Goal: Task Accomplishment & Management: Use online tool/utility

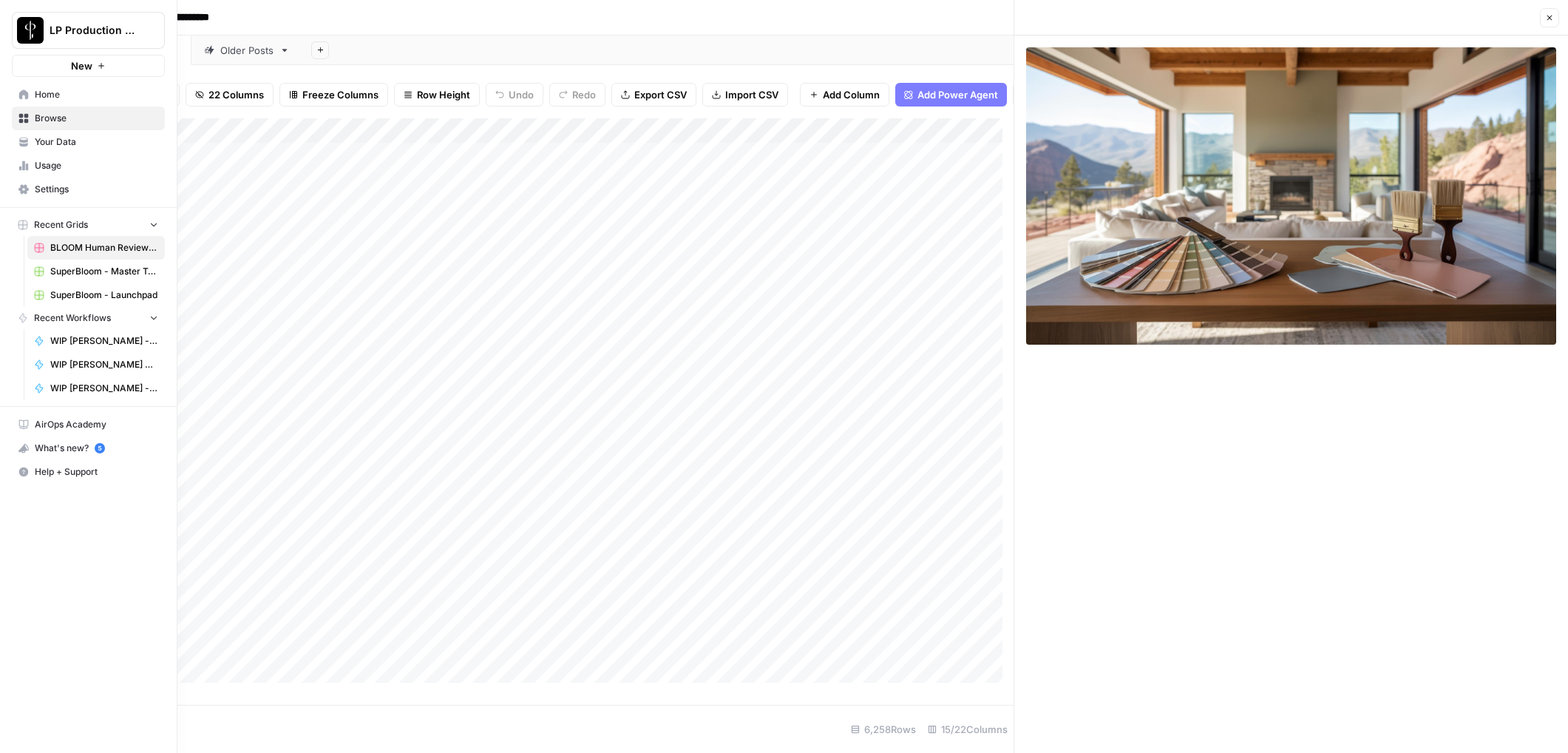
click at [43, 115] on span "Browse" at bounding box center [97, 119] width 124 height 14
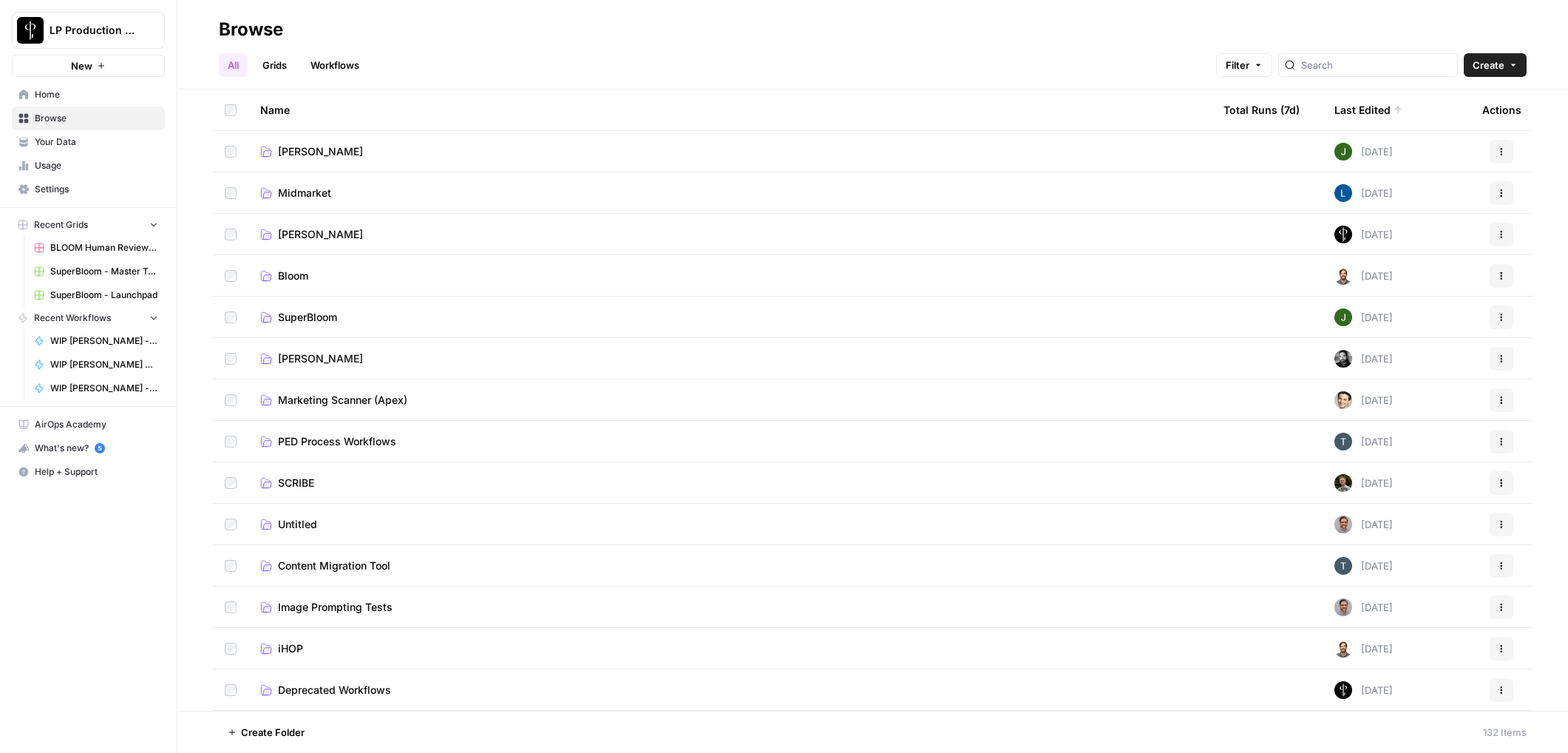
click at [299, 318] on span "SuperBloom" at bounding box center [308, 317] width 59 height 14
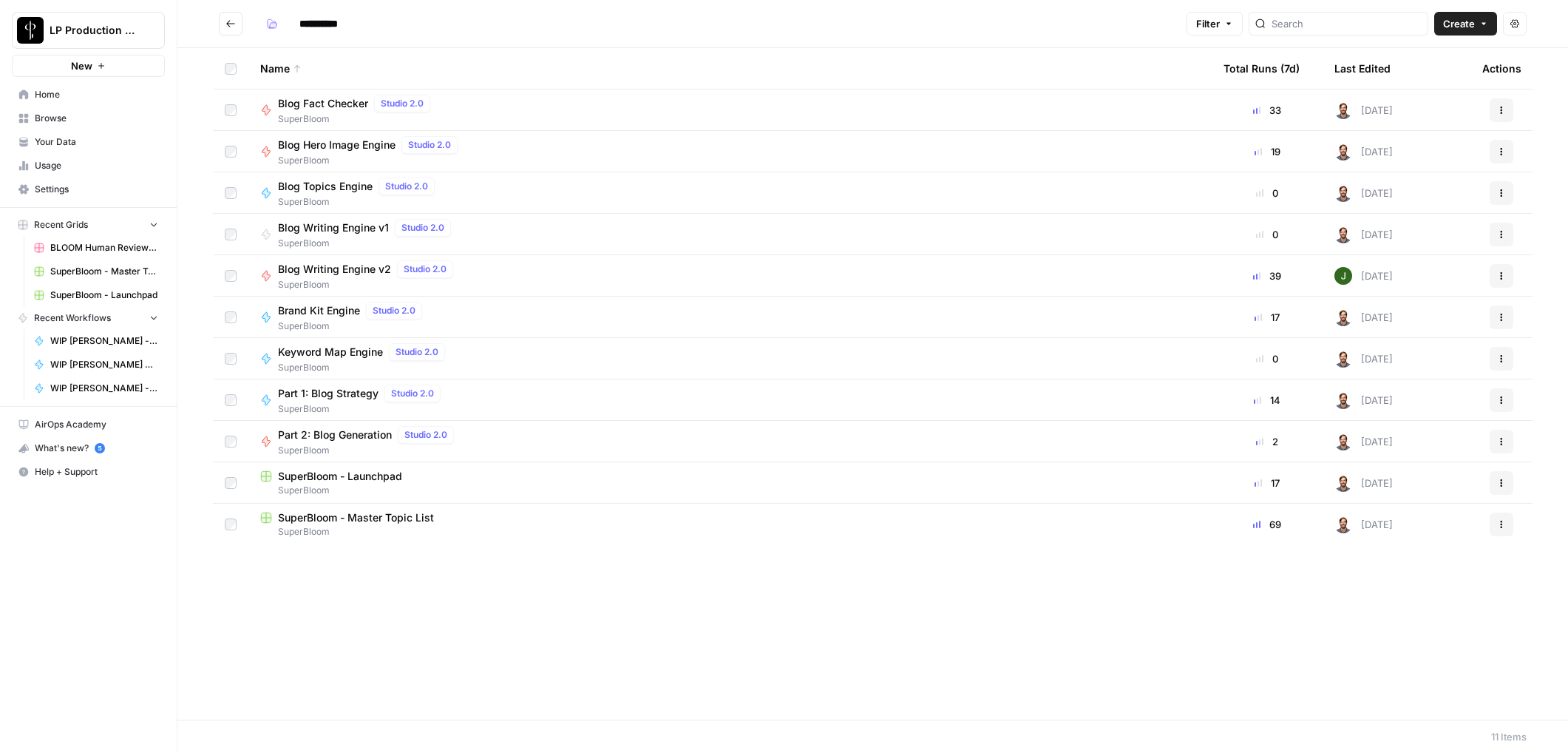
click at [331, 187] on span "Blog Topics Engine" at bounding box center [325, 186] width 95 height 14
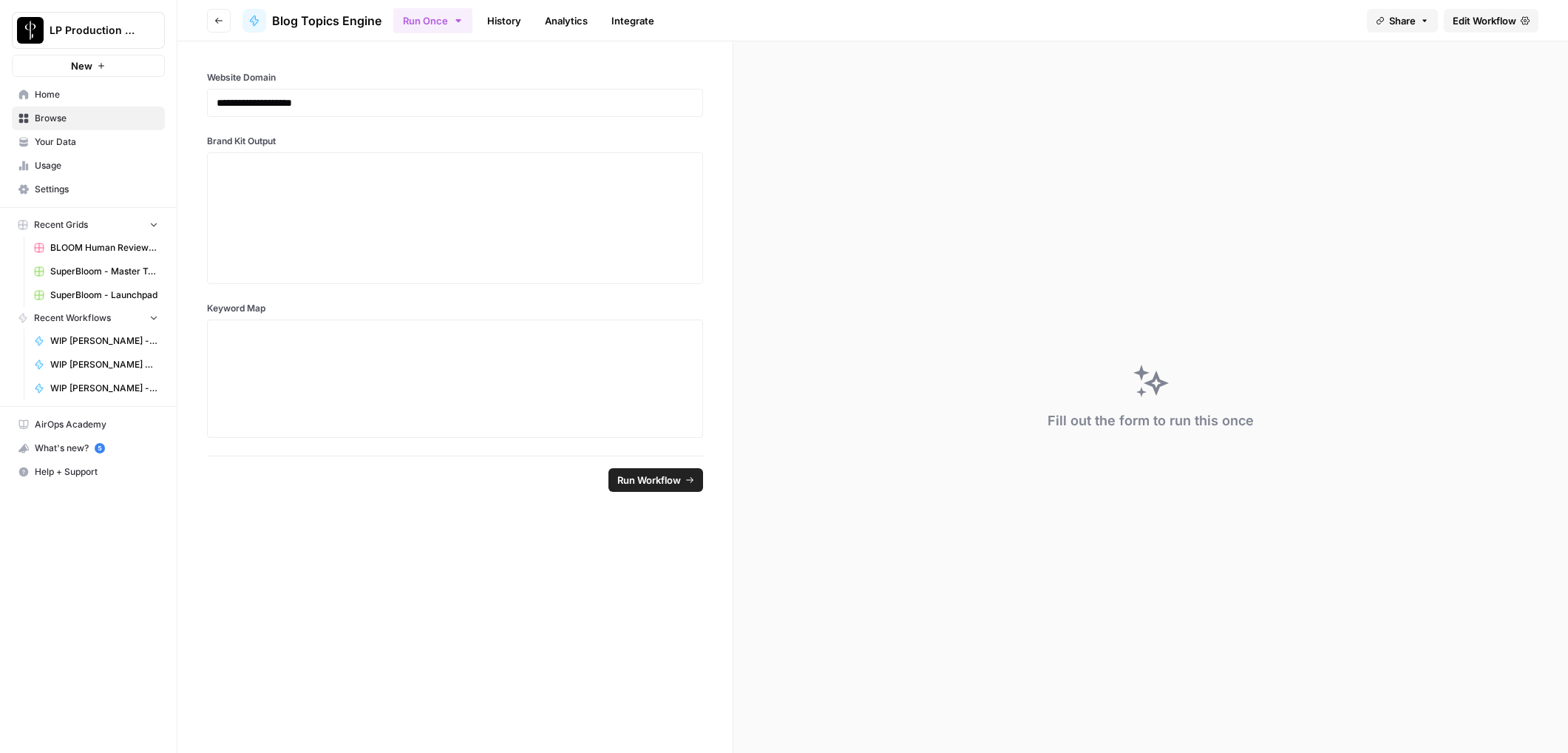
click at [217, 25] on button "Go back" at bounding box center [219, 20] width 24 height 24
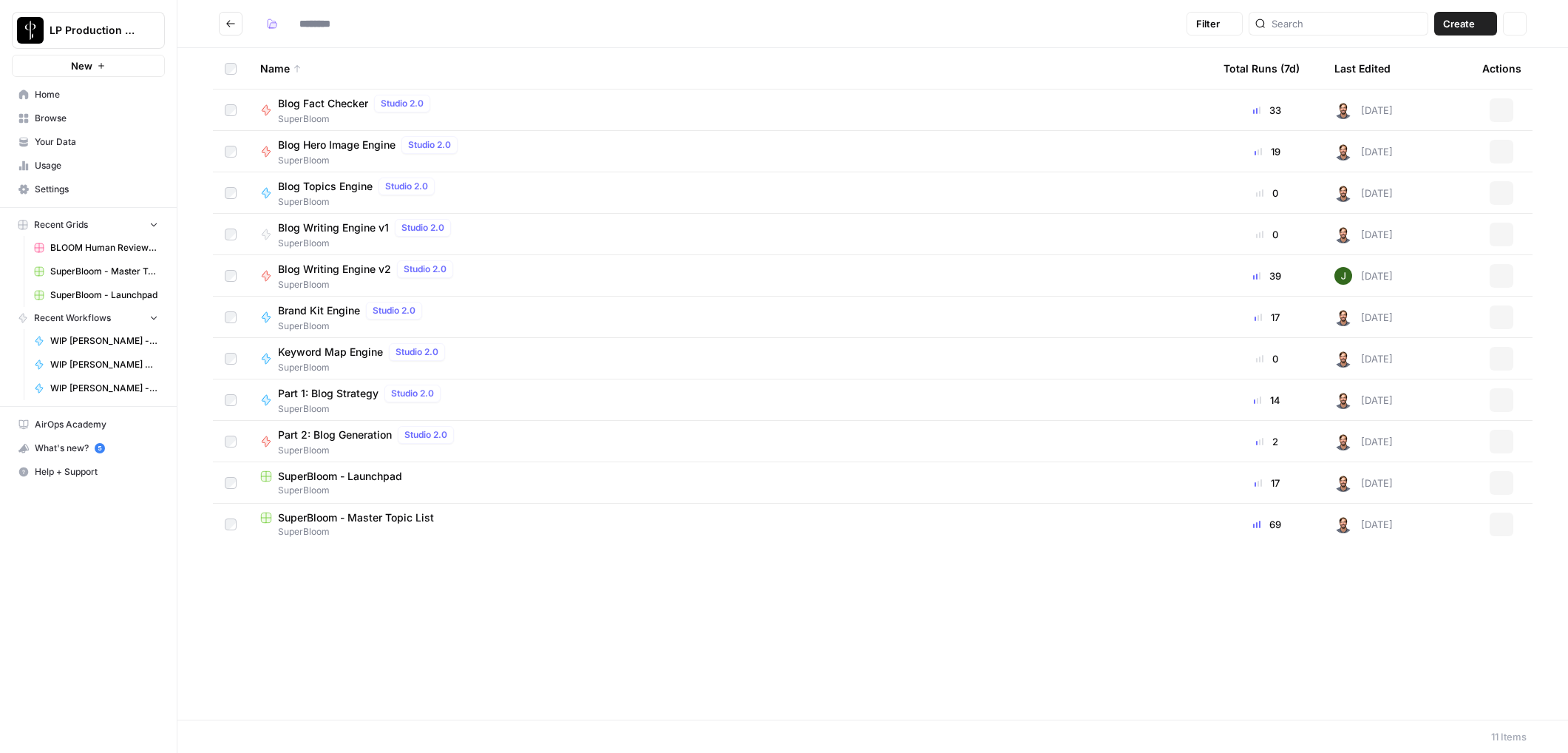
type input "**********"
click at [322, 187] on span "Blog Topics Engine" at bounding box center [325, 186] width 95 height 14
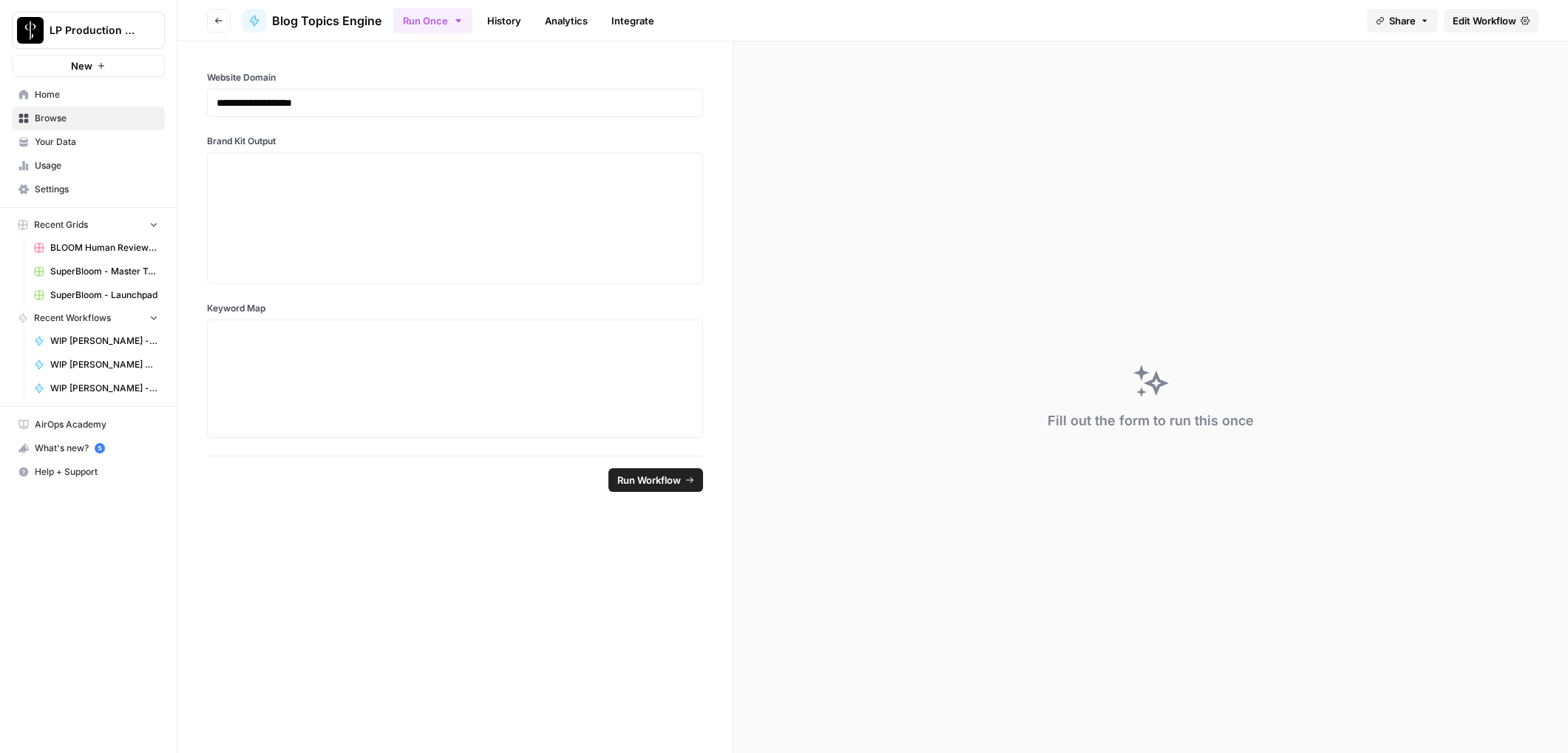
click at [1488, 11] on link "Edit Workflow" at bounding box center [1492, 20] width 95 height 24
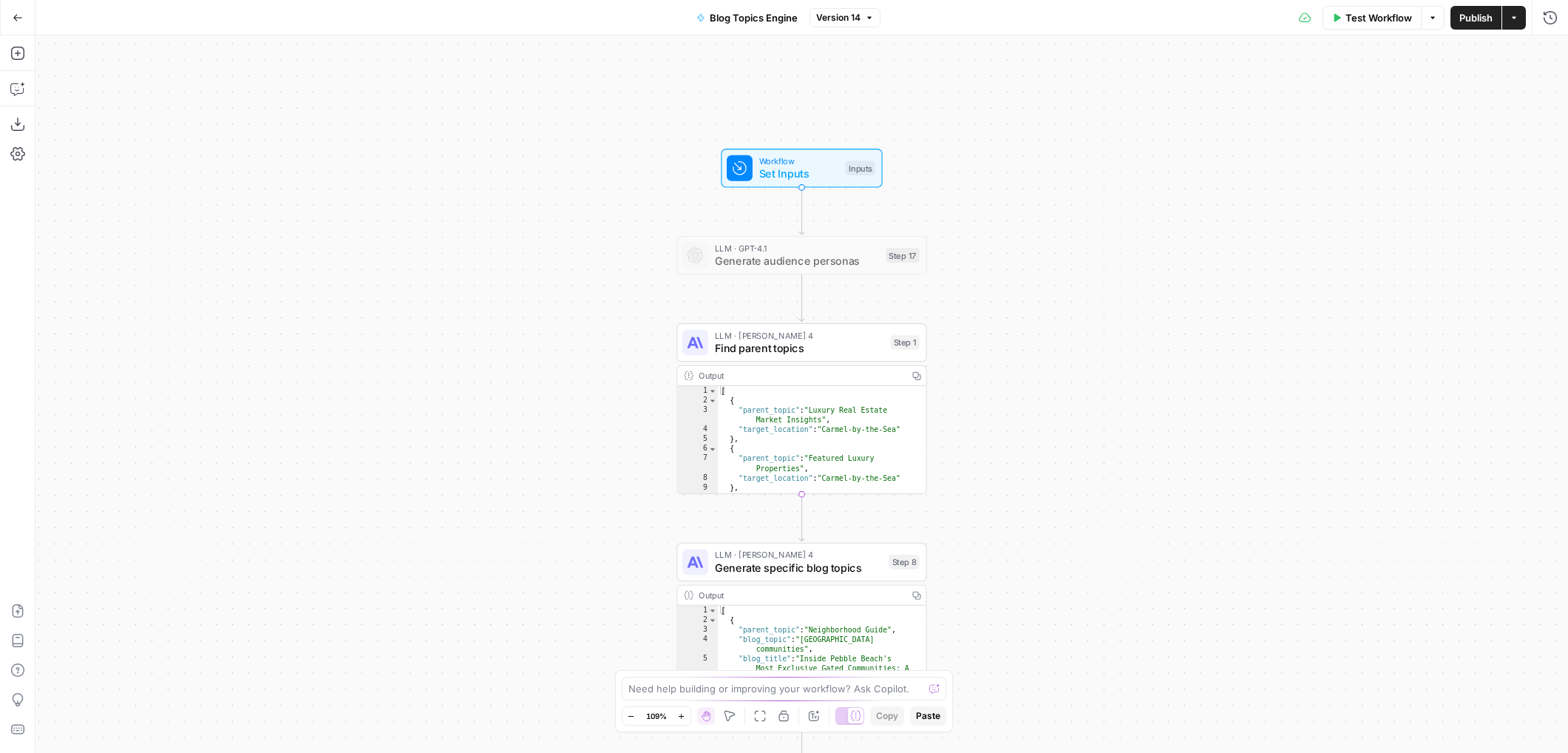
click at [19, 13] on icon "button" at bounding box center [18, 18] width 10 height 10
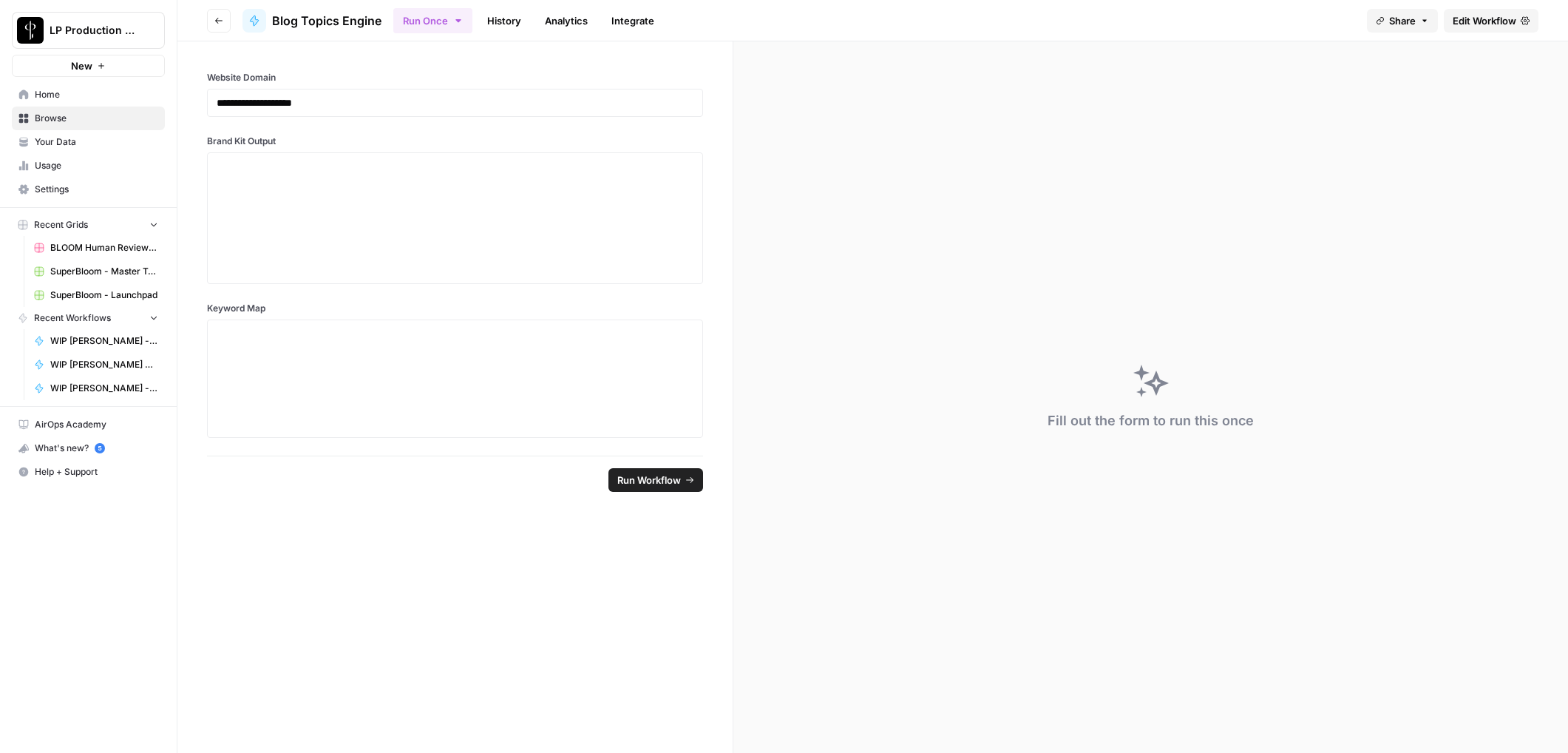
click at [220, 18] on div "LP Production Workloads" at bounding box center [237, 31] width 126 height 25
click at [223, 23] on icon "button" at bounding box center [219, 20] width 8 height 8
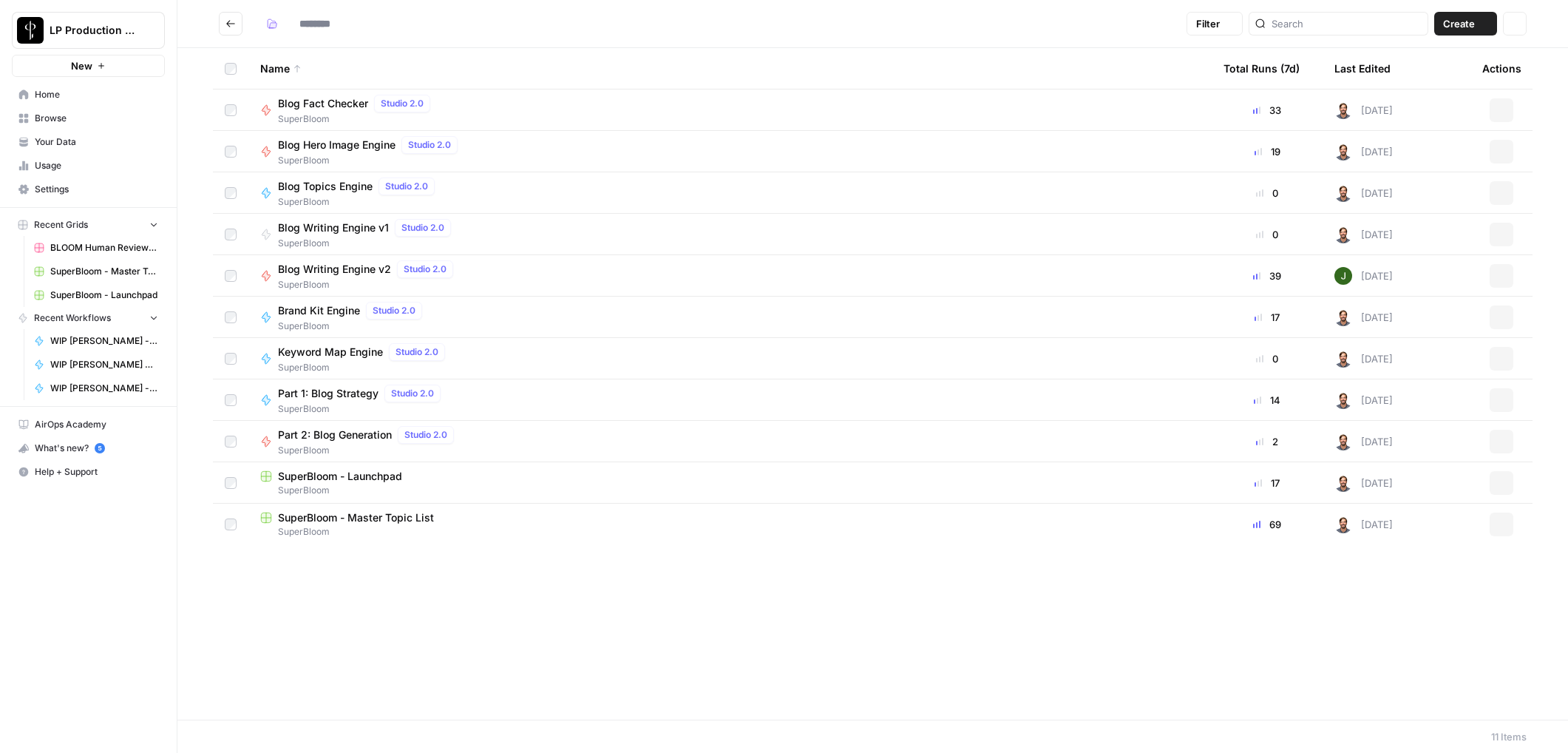
type input "**********"
click at [338, 267] on span "Blog Writing Engine v2" at bounding box center [334, 269] width 113 height 14
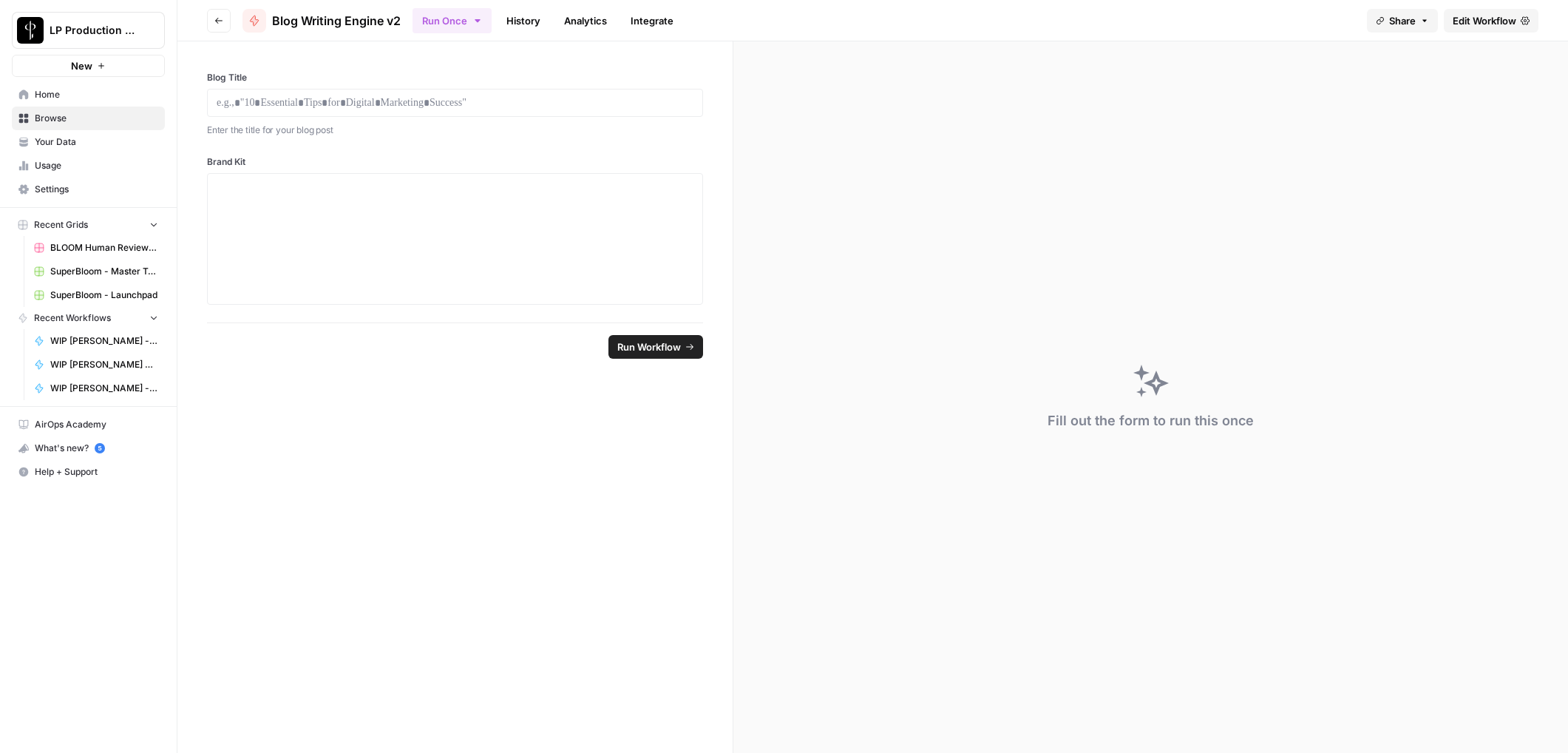
click at [522, 27] on link "History" at bounding box center [523, 20] width 52 height 24
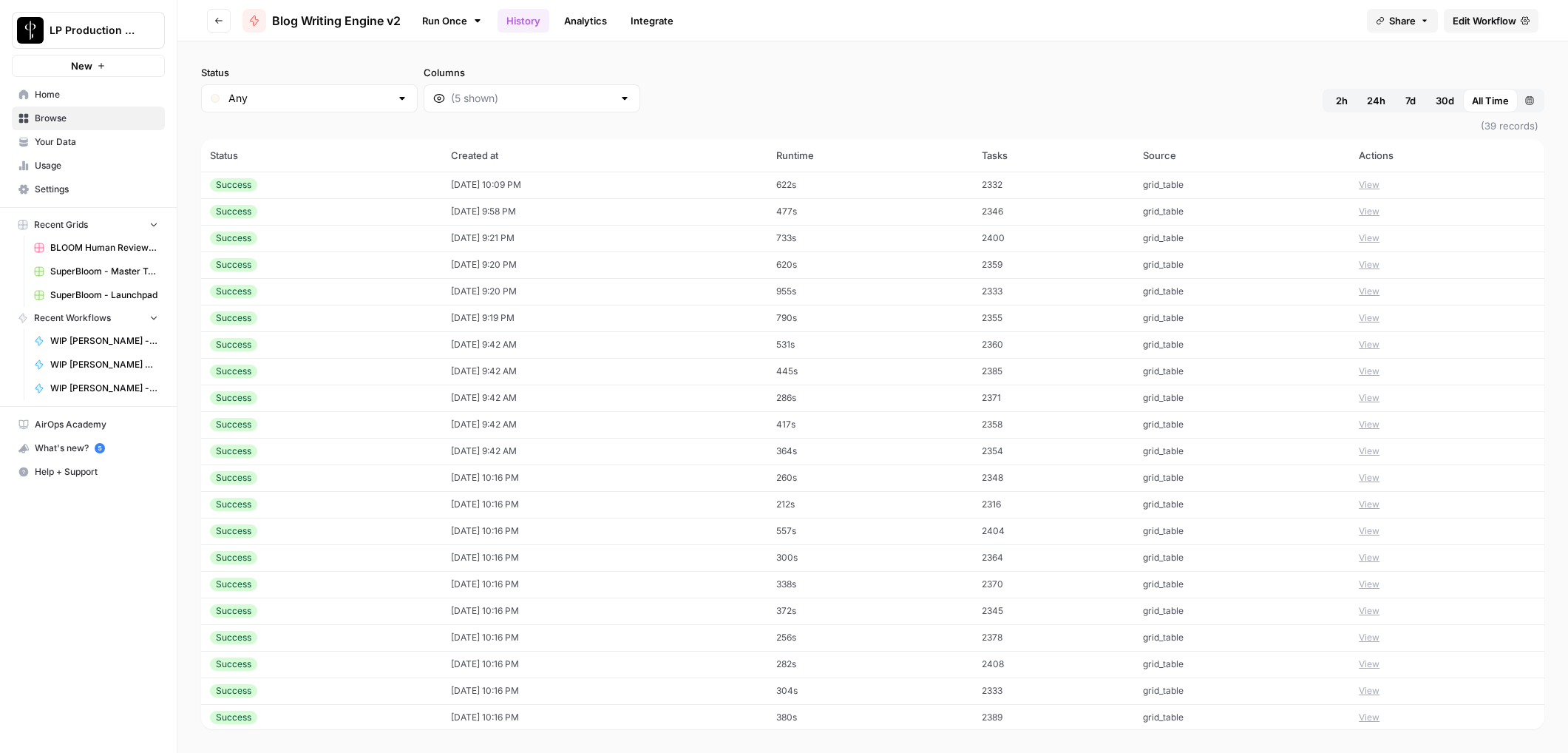
click at [1483, 25] on span "Edit Workflow" at bounding box center [1484, 20] width 64 height 14
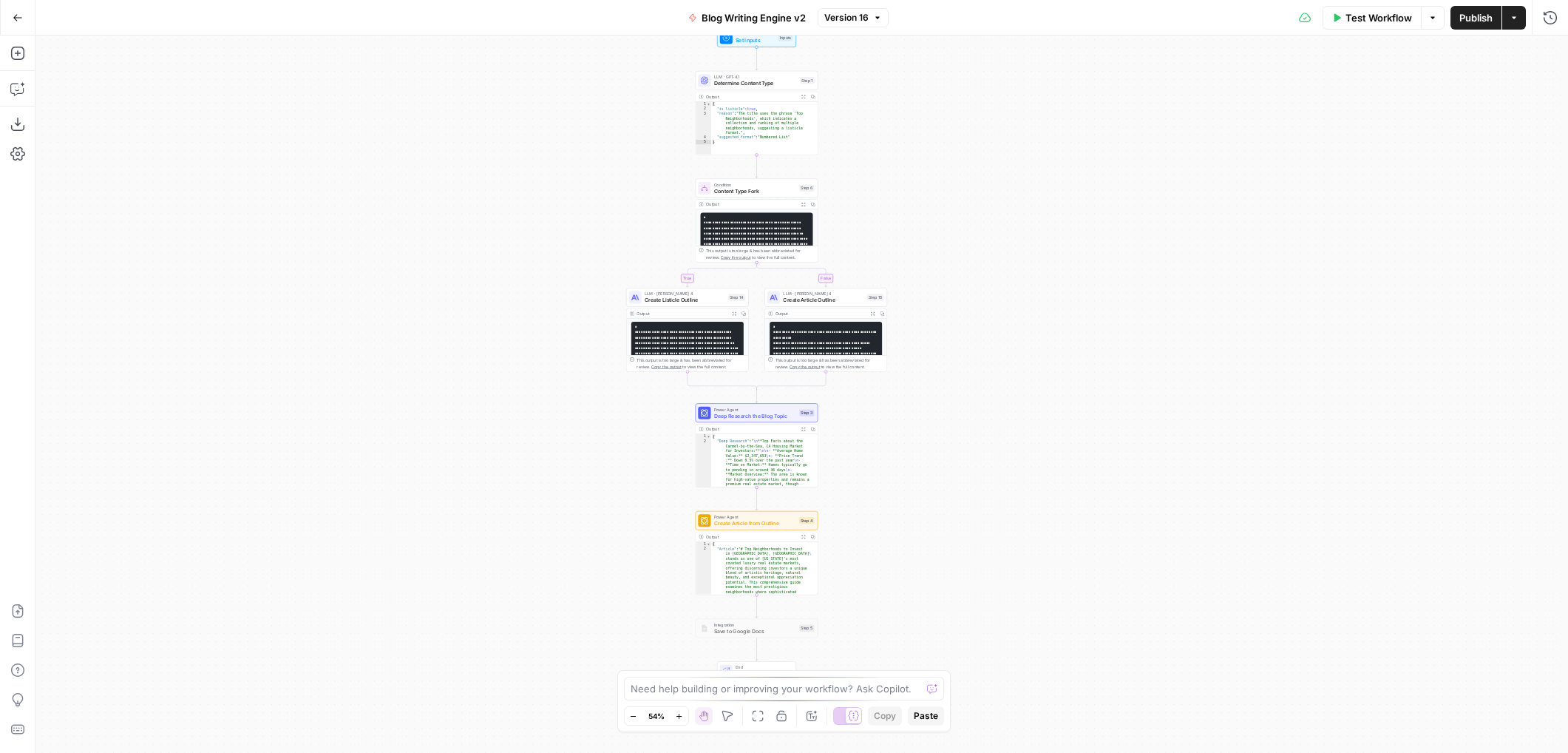
drag, startPoint x: 612, startPoint y: 552, endPoint x: 568, endPoint y: 530, distance: 49.2
click at [568, 530] on div "true false Workflow Set Inputs Inputs LLM · GPT-4.1 Determine Content Type Step…" at bounding box center [802, 394] width 1533 height 717
click at [17, 21] on icon "button" at bounding box center [18, 18] width 10 height 10
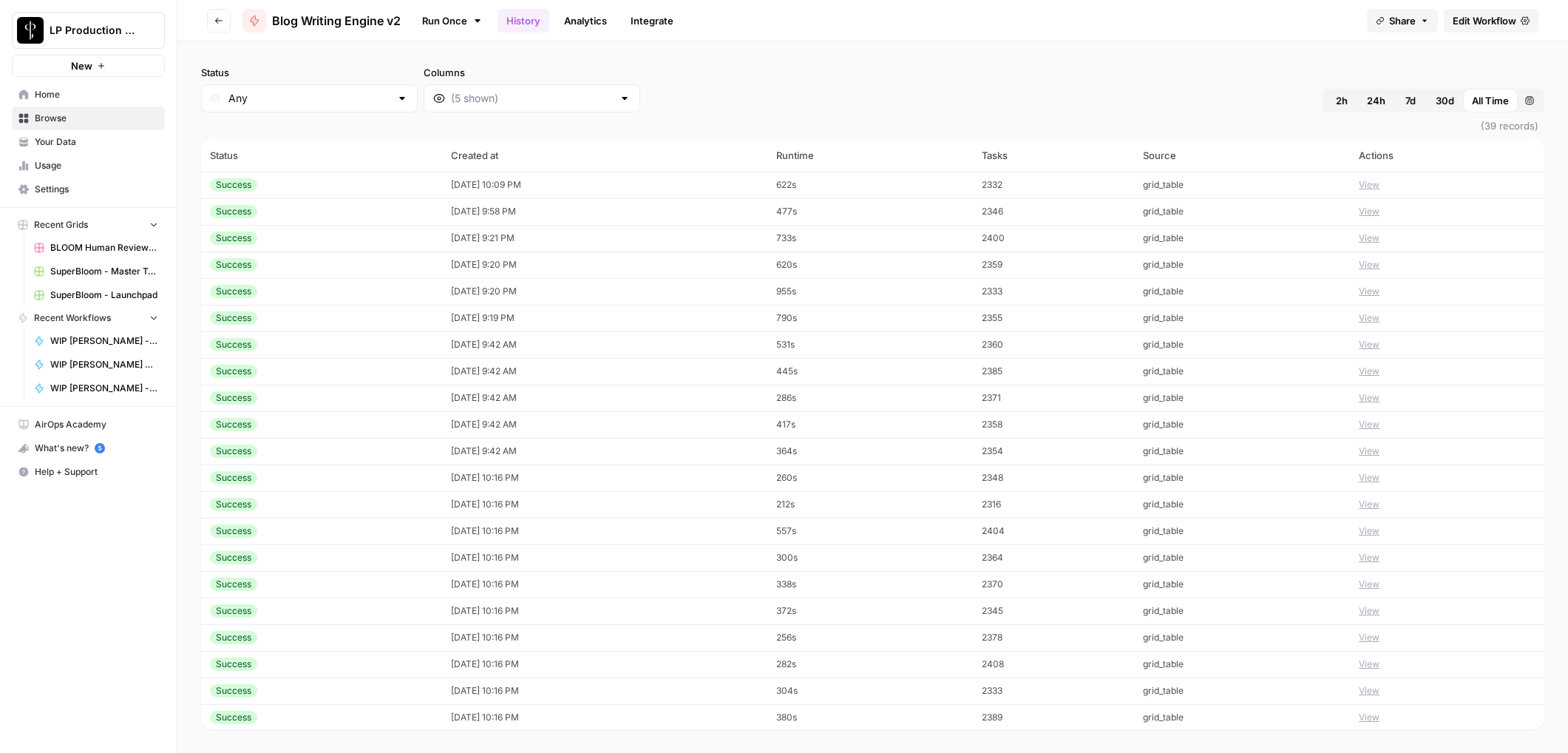
click at [223, 21] on button "Go back" at bounding box center [219, 20] width 24 height 24
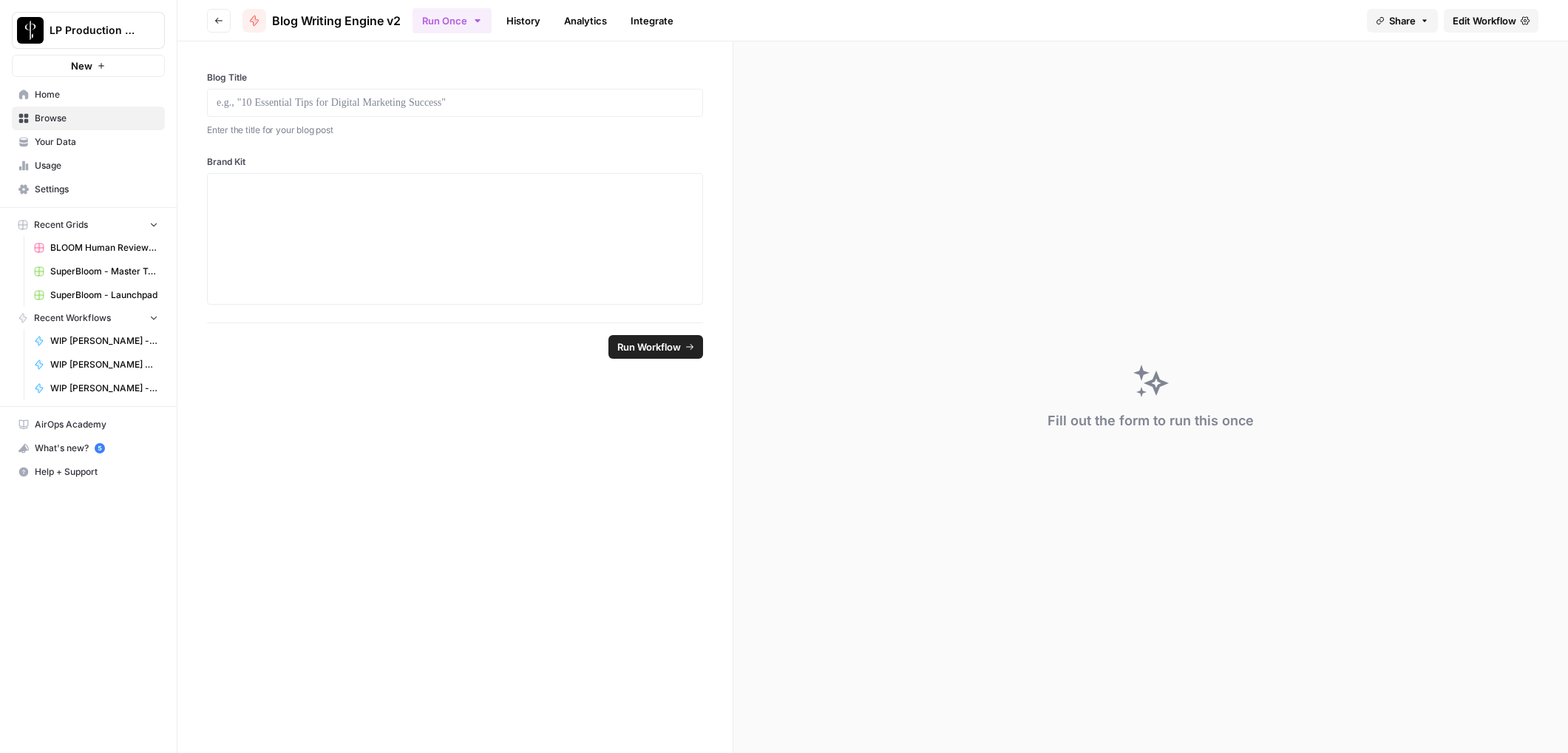
click at [223, 21] on button "Go back" at bounding box center [219, 20] width 24 height 24
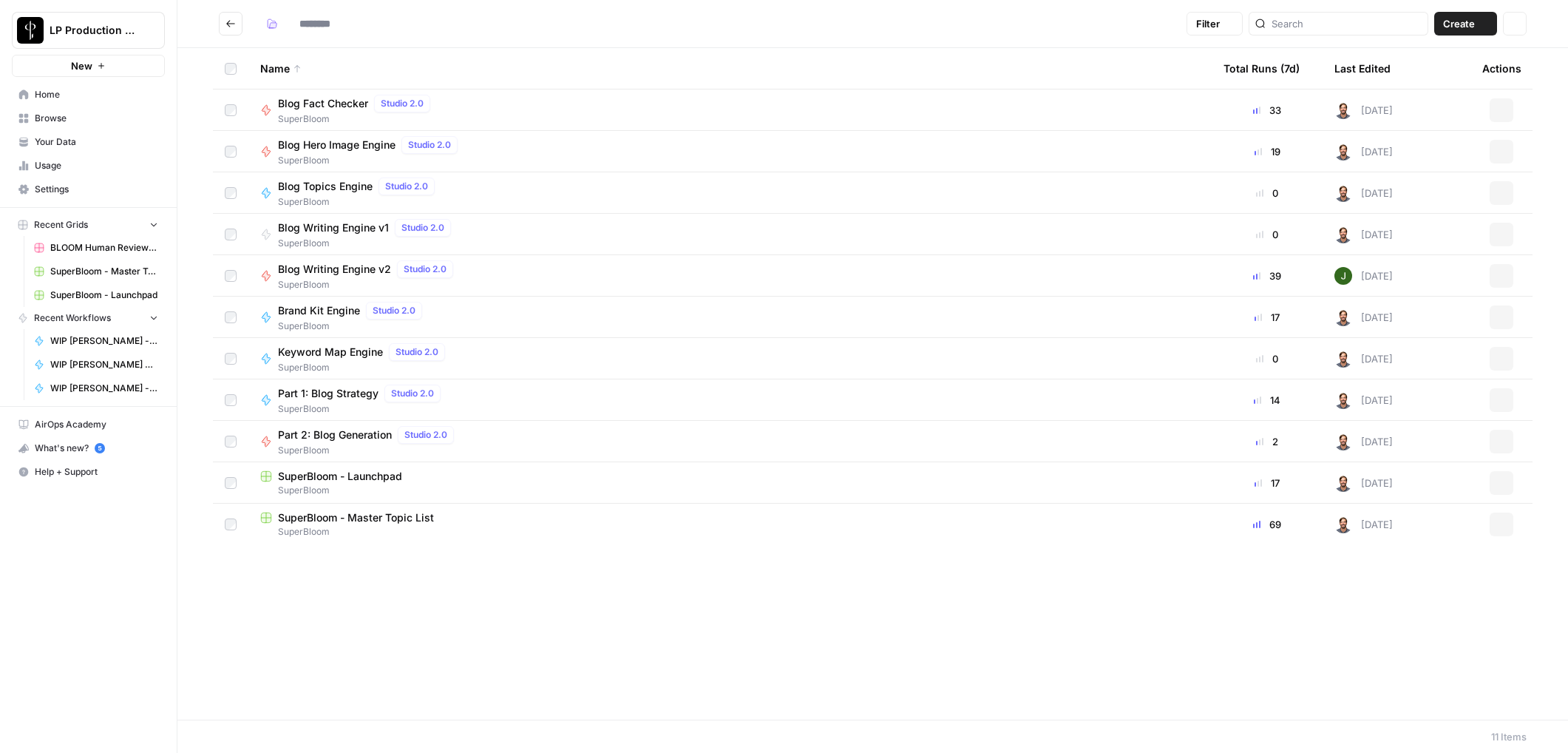
type input "**********"
click at [308, 312] on span "Brand Kit Engine" at bounding box center [319, 310] width 82 height 14
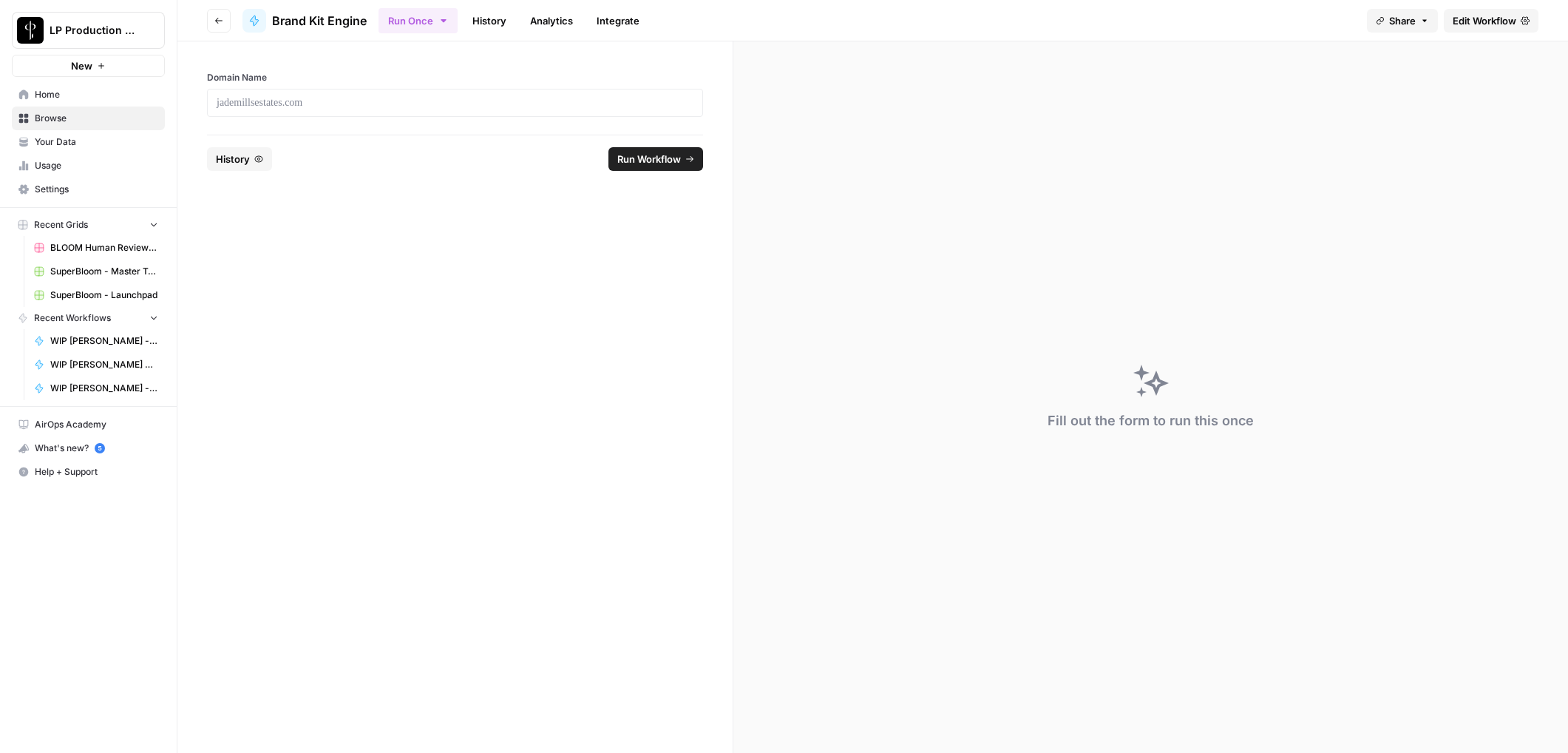
click at [1515, 27] on link "Edit Workflow" at bounding box center [1492, 20] width 95 height 24
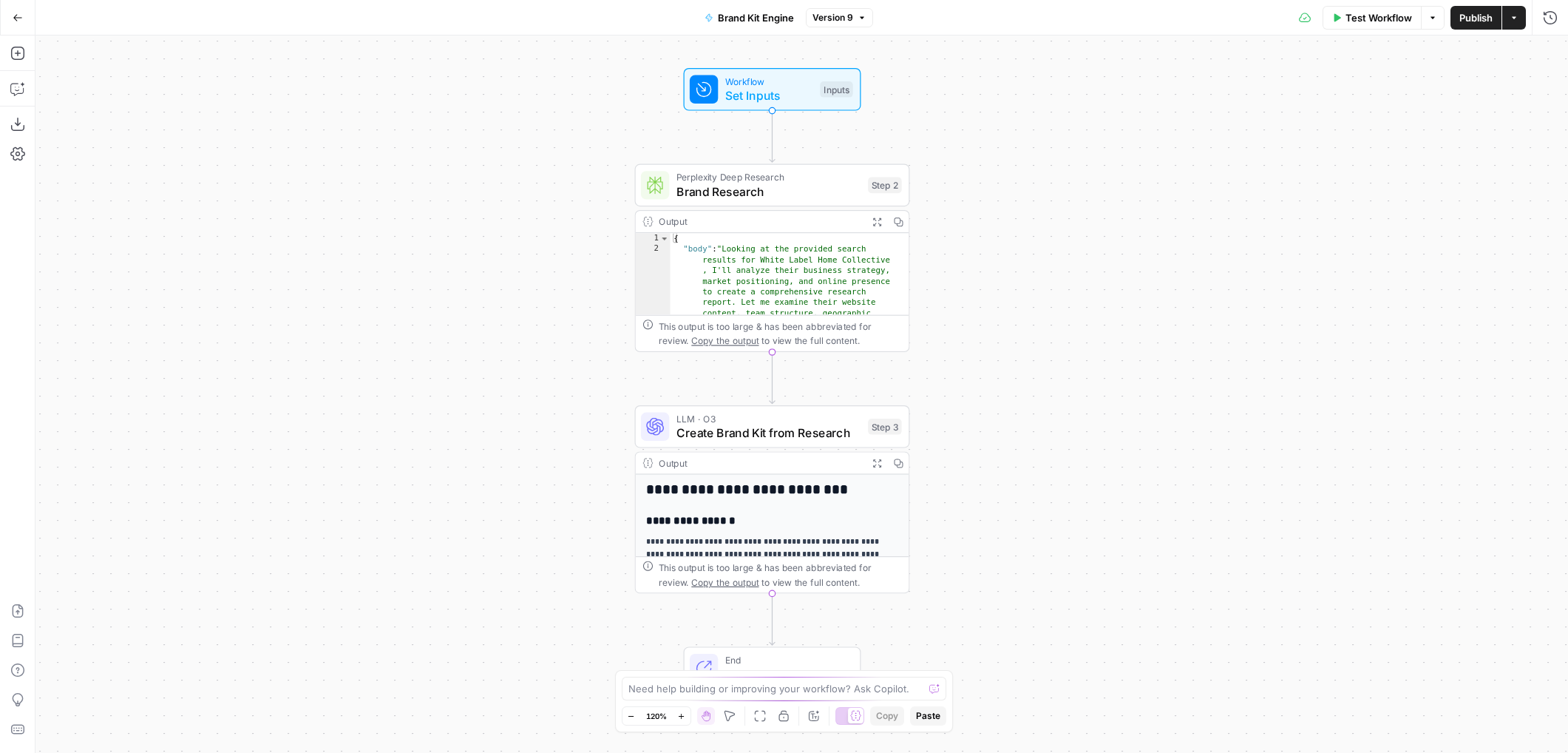
drag, startPoint x: 618, startPoint y: 471, endPoint x: 588, endPoint y: 455, distance: 34.0
click at [588, 455] on div "Workflow Set Inputs Inputs Perplexity Deep Research Brand Research Step 2 Outpu…" at bounding box center [802, 394] width 1533 height 717
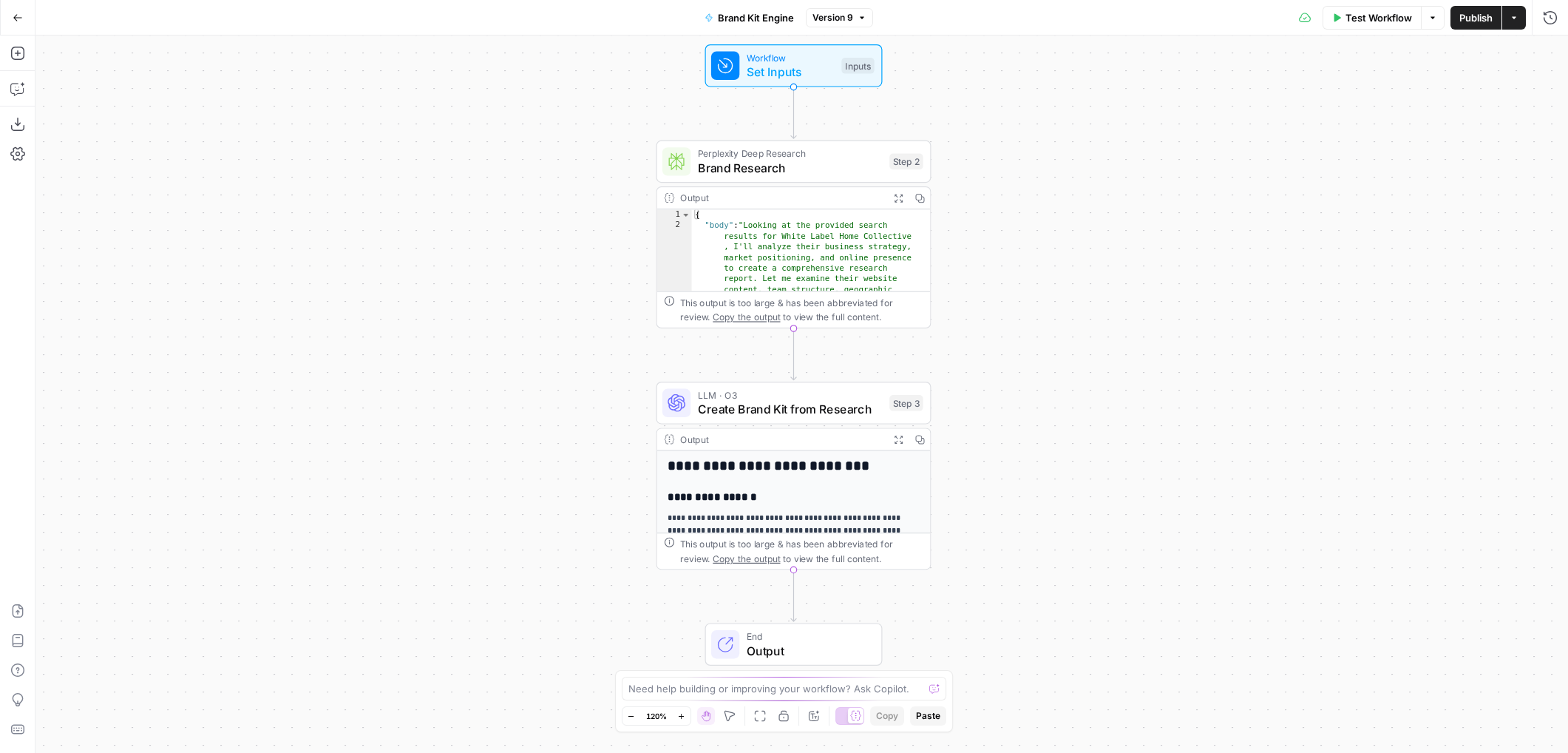
drag, startPoint x: 284, startPoint y: 479, endPoint x: 305, endPoint y: 455, distance: 31.9
click at [305, 455] on div "Workflow Set Inputs Inputs Perplexity Deep Research Brand Research Step 2 Outpu…" at bounding box center [802, 394] width 1533 height 717
click at [793, 167] on span "Brand Research" at bounding box center [791, 168] width 185 height 18
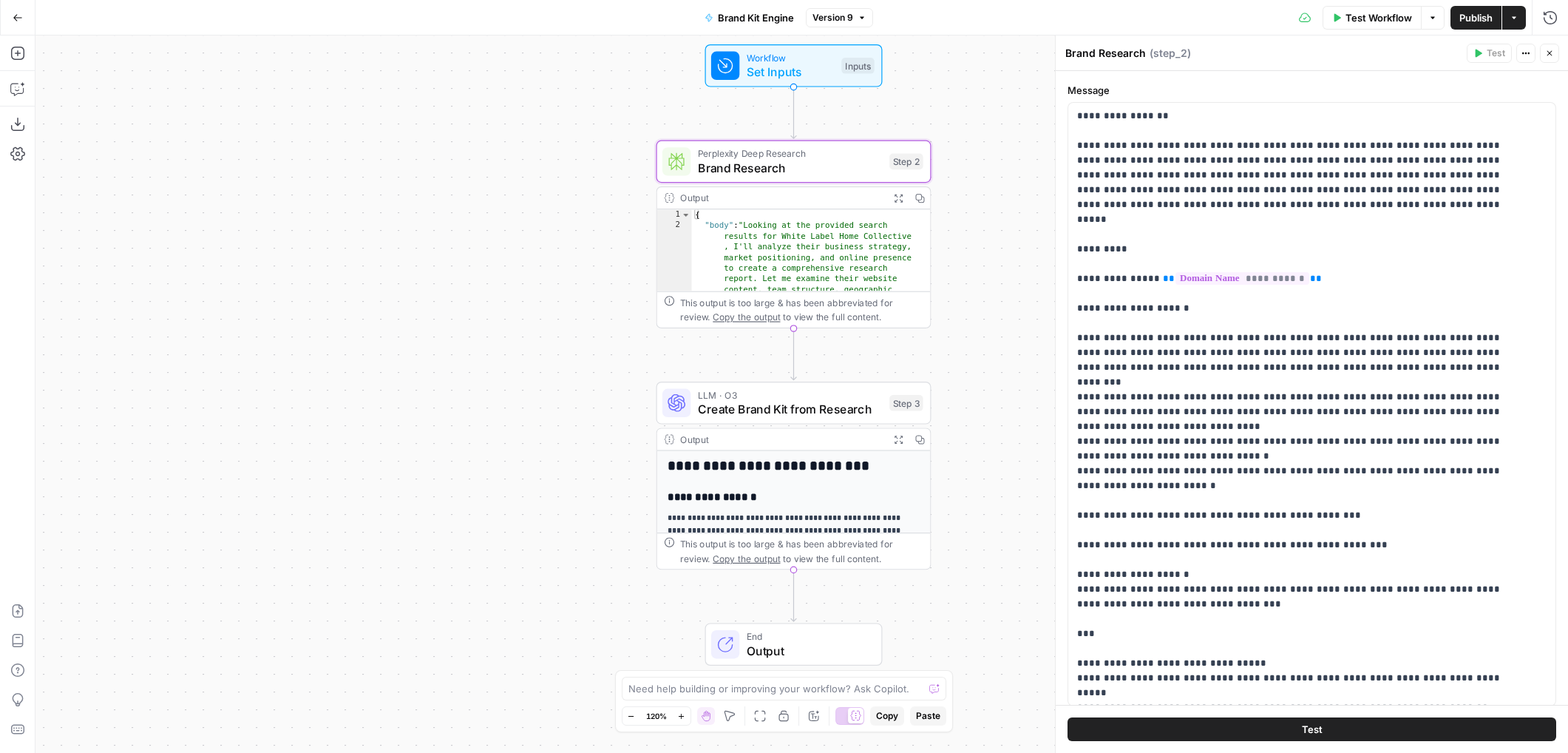
click at [1525, 52] on icon "button" at bounding box center [1526, 53] width 8 height 8
click at [897, 198] on icon "button" at bounding box center [899, 198] width 8 height 8
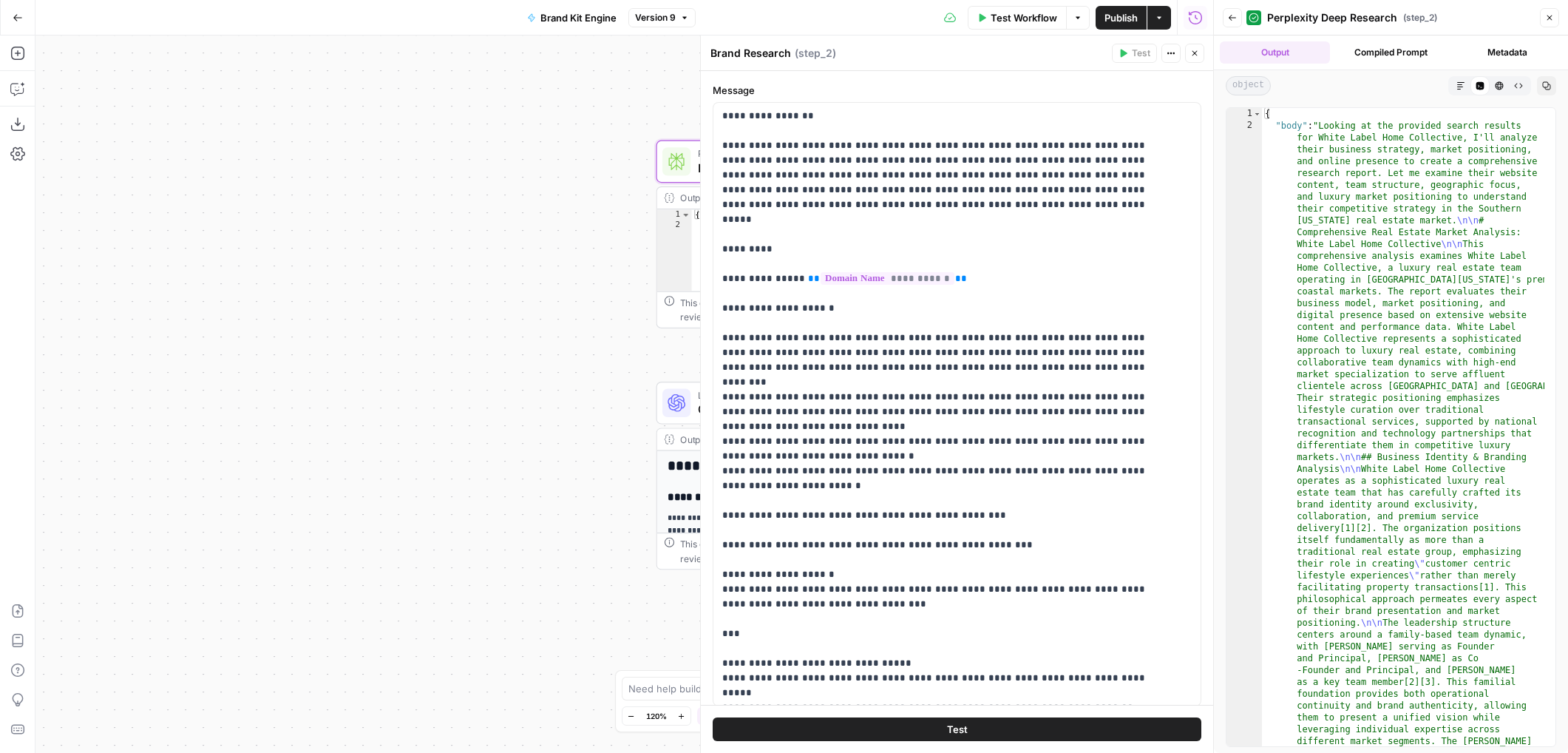
click at [1231, 20] on icon "button" at bounding box center [1232, 18] width 8 height 8
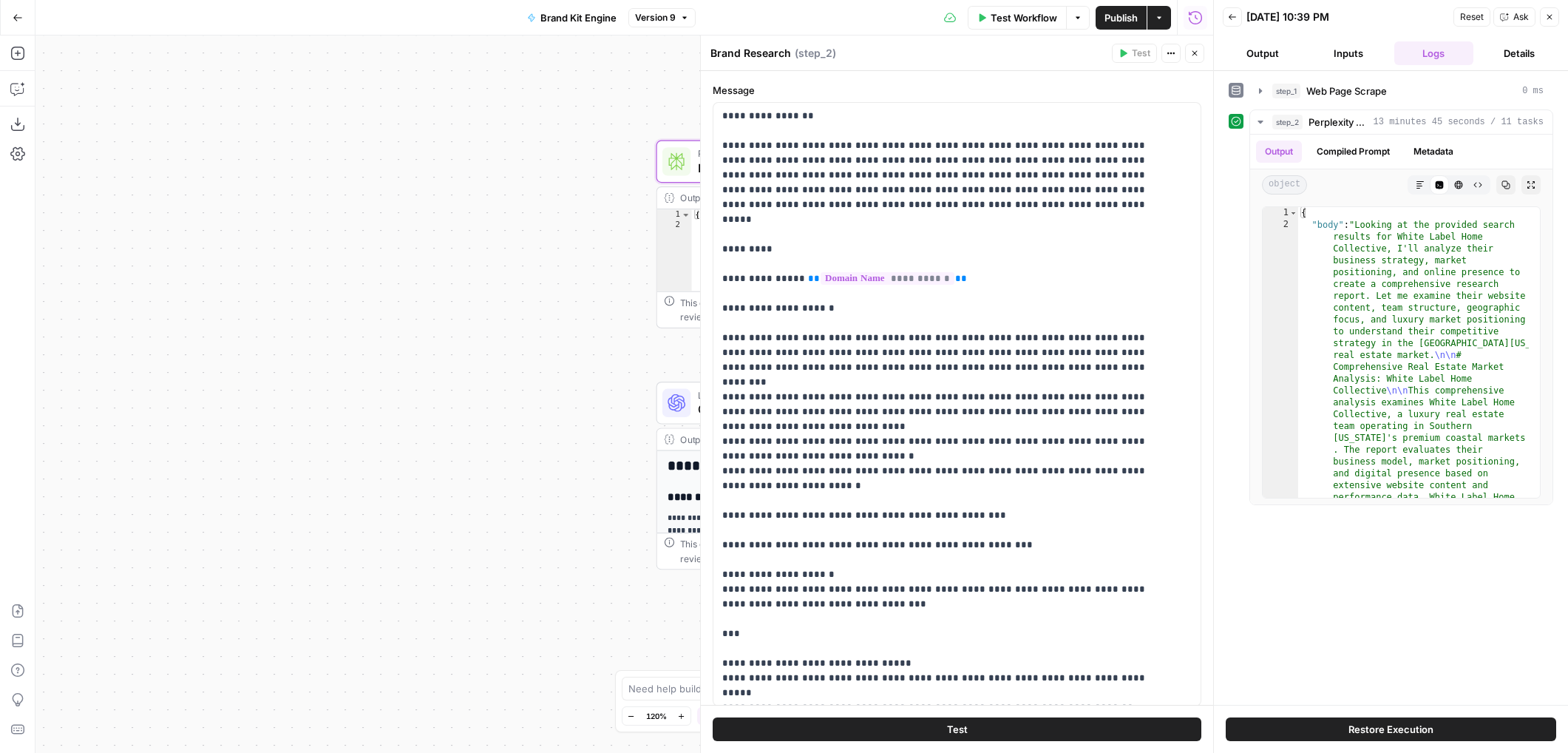
click at [1507, 54] on button "Details" at bounding box center [1520, 53] width 80 height 24
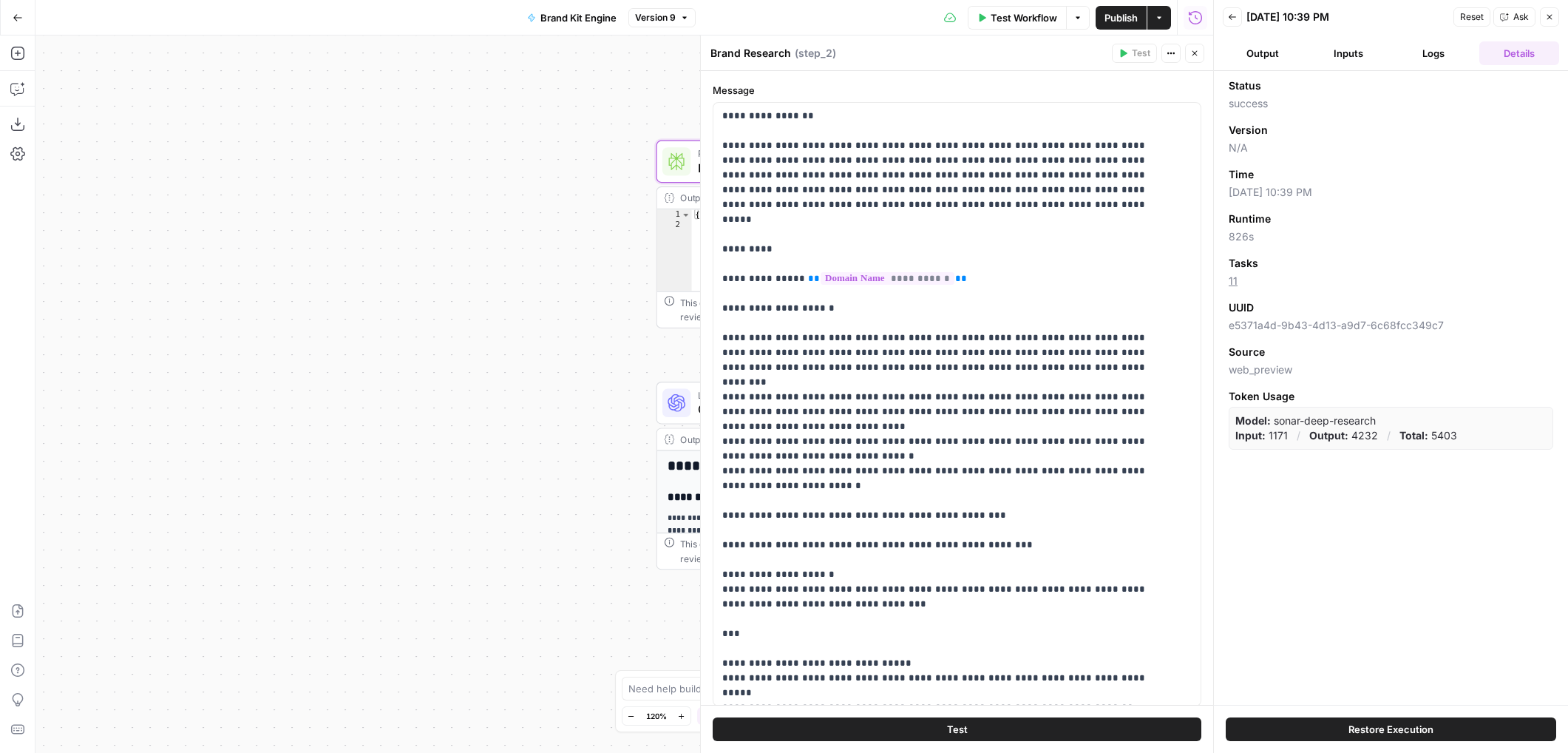
click at [1365, 49] on button "Inputs" at bounding box center [1348, 53] width 80 height 24
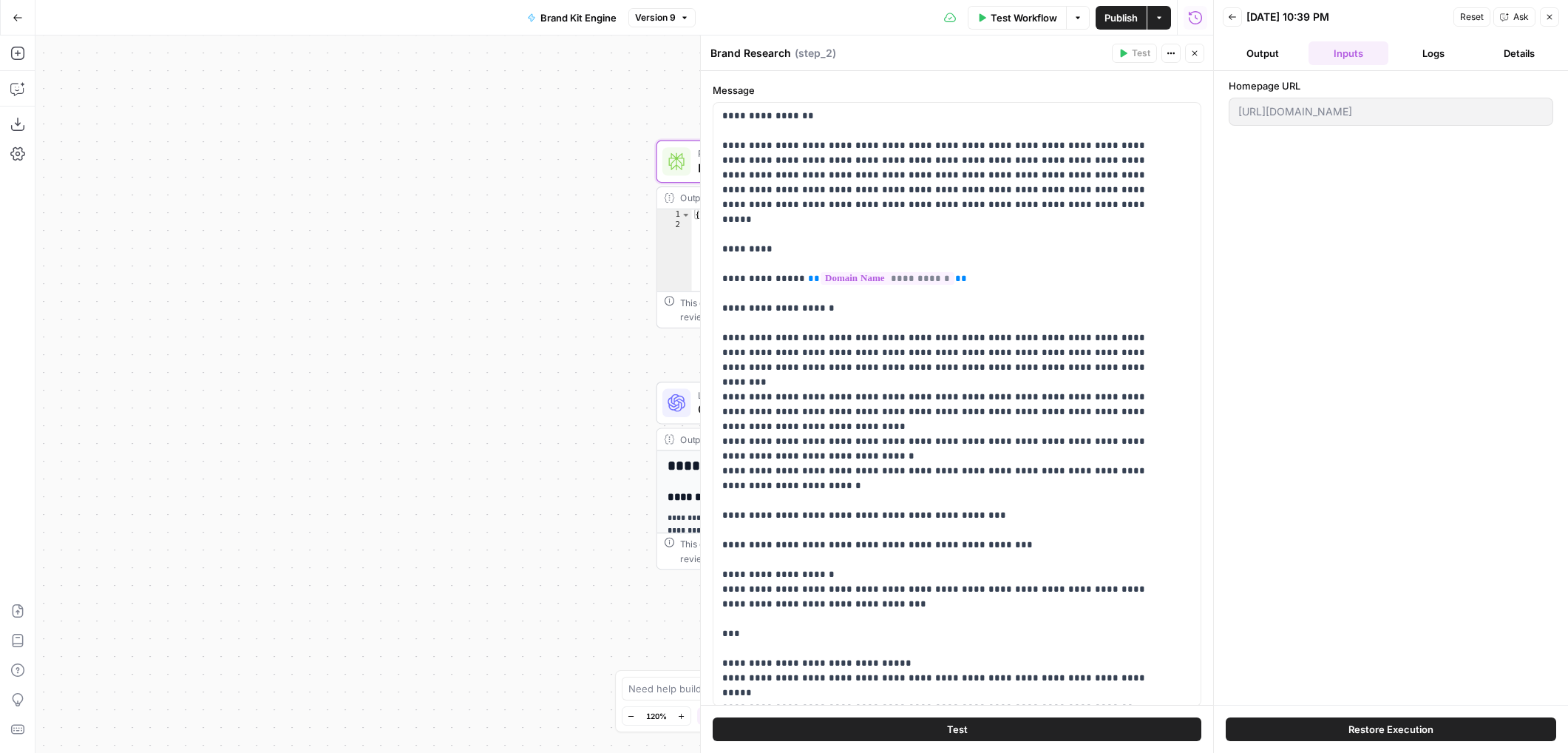
click at [1259, 53] on button "Output" at bounding box center [1263, 53] width 80 height 24
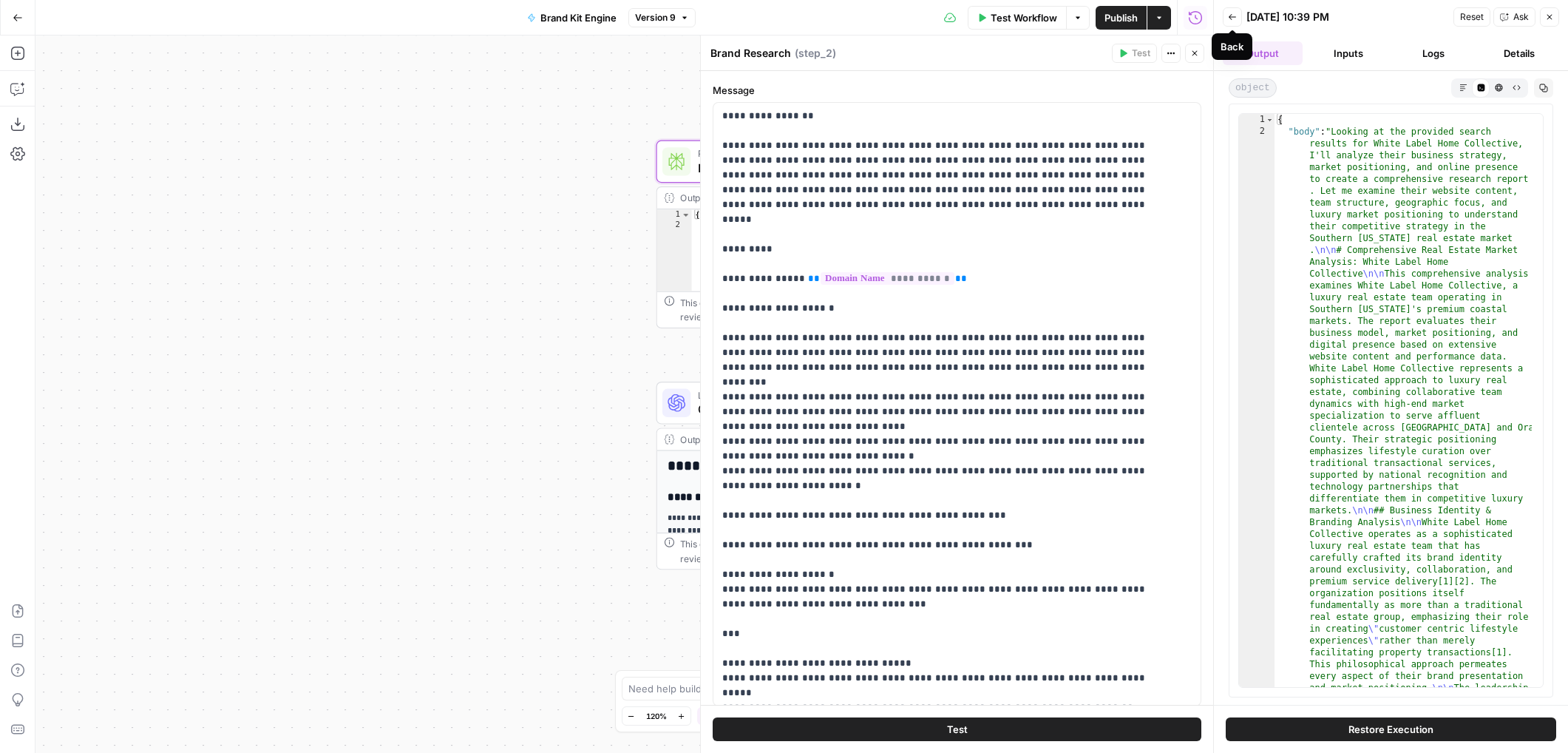
click at [1231, 15] on icon "button" at bounding box center [1232, 17] width 8 height 6
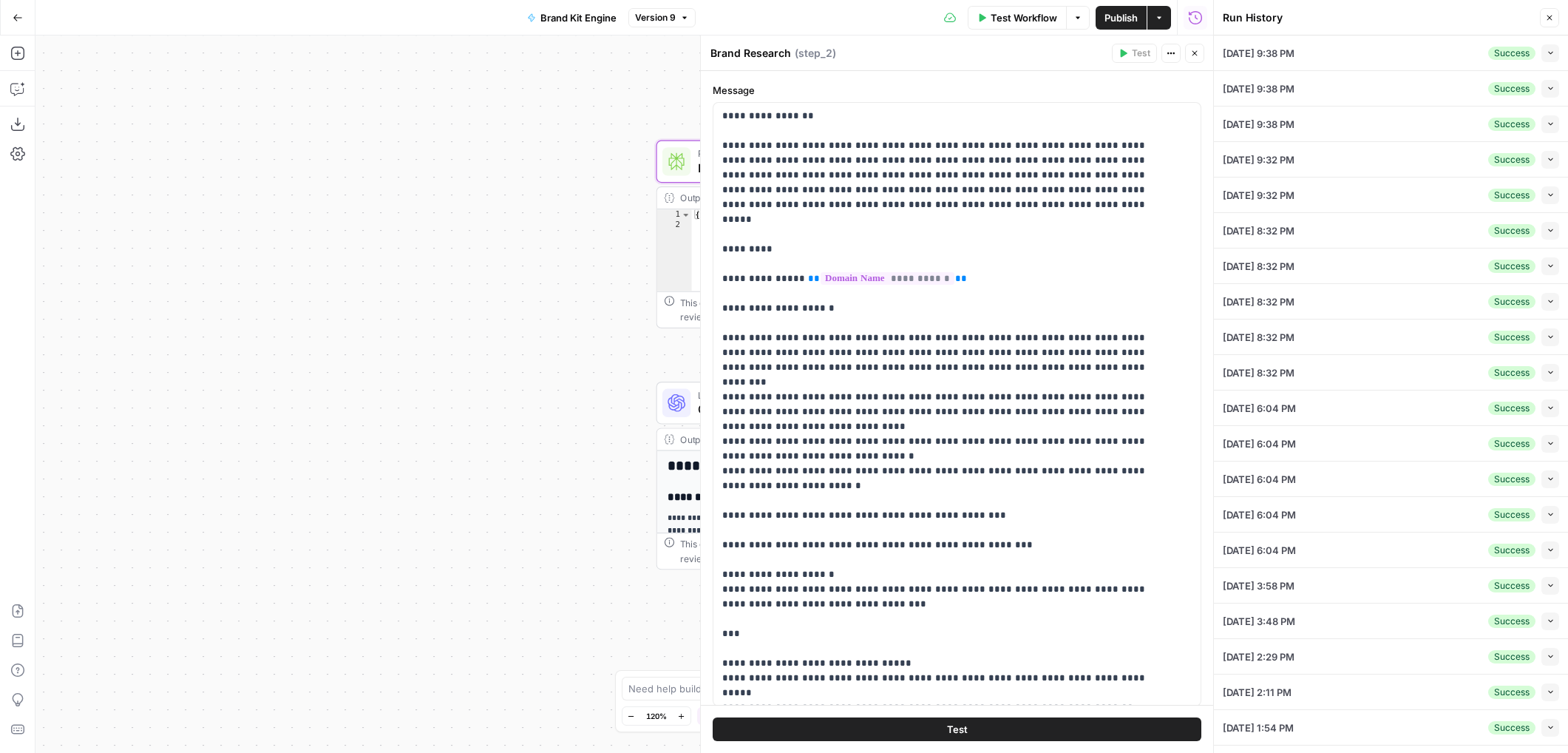
click at [1551, 14] on icon "button" at bounding box center [1549, 18] width 8 height 8
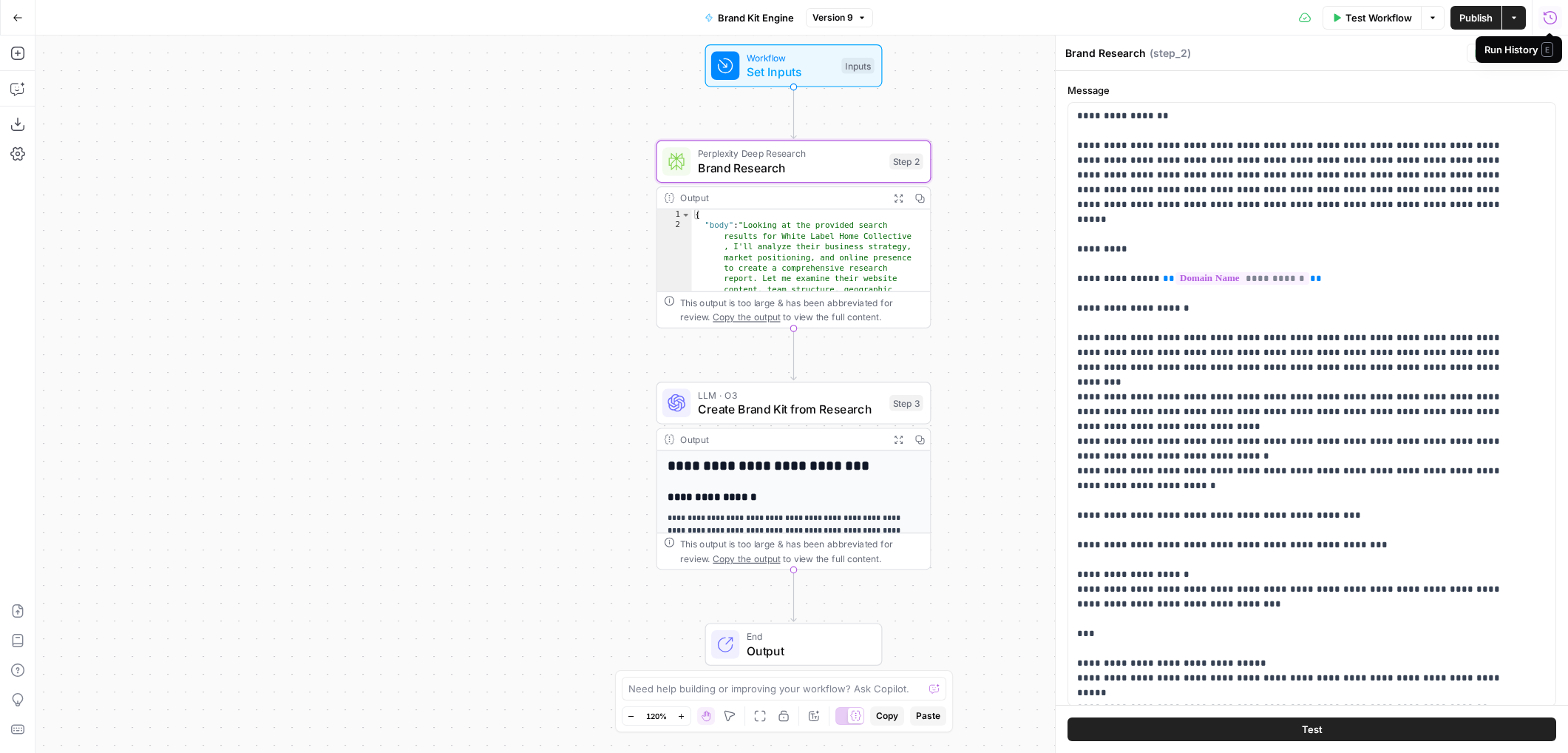
click at [1556, 19] on icon "button" at bounding box center [1551, 17] width 14 height 14
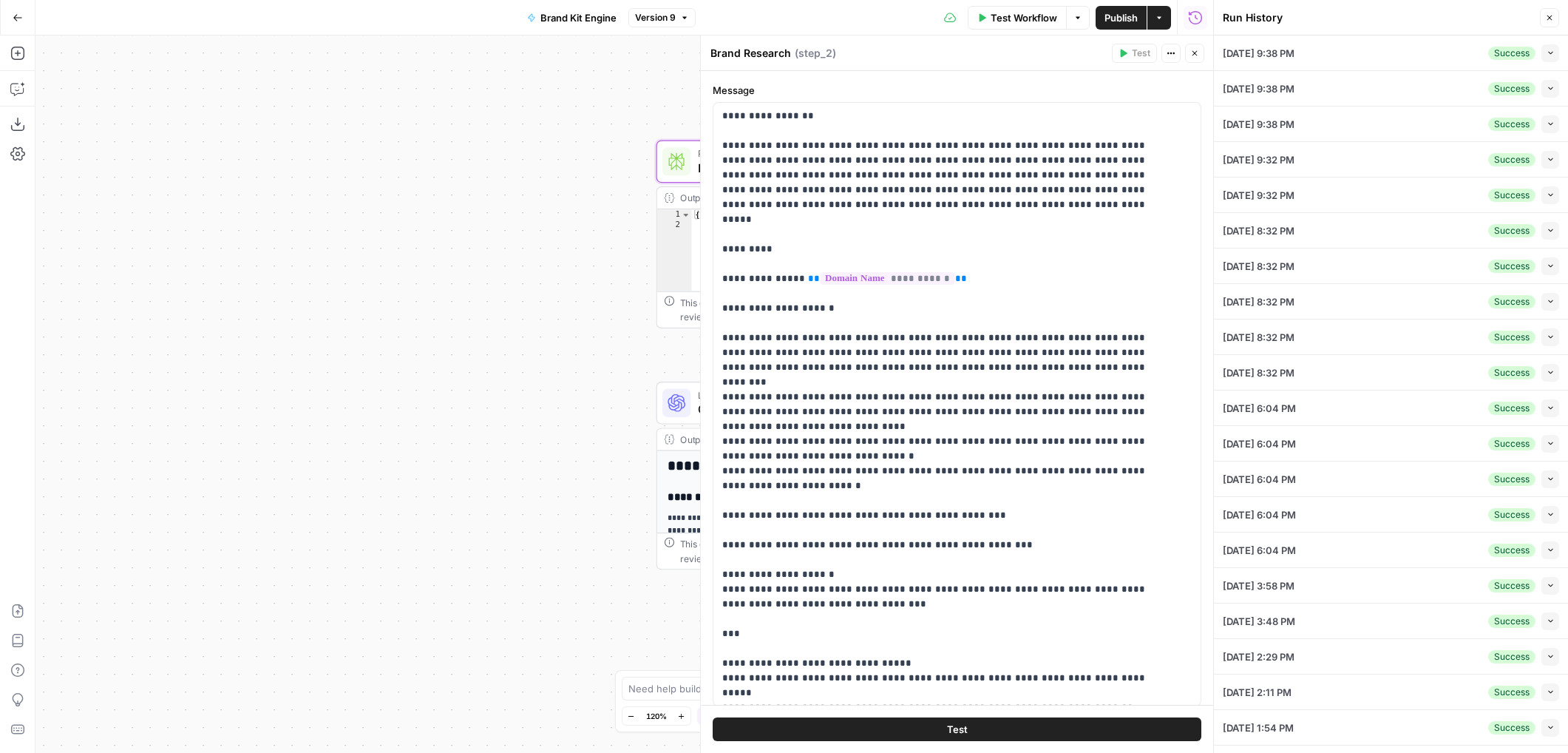
click at [1556, 19] on button "Close" at bounding box center [1549, 18] width 19 height 20
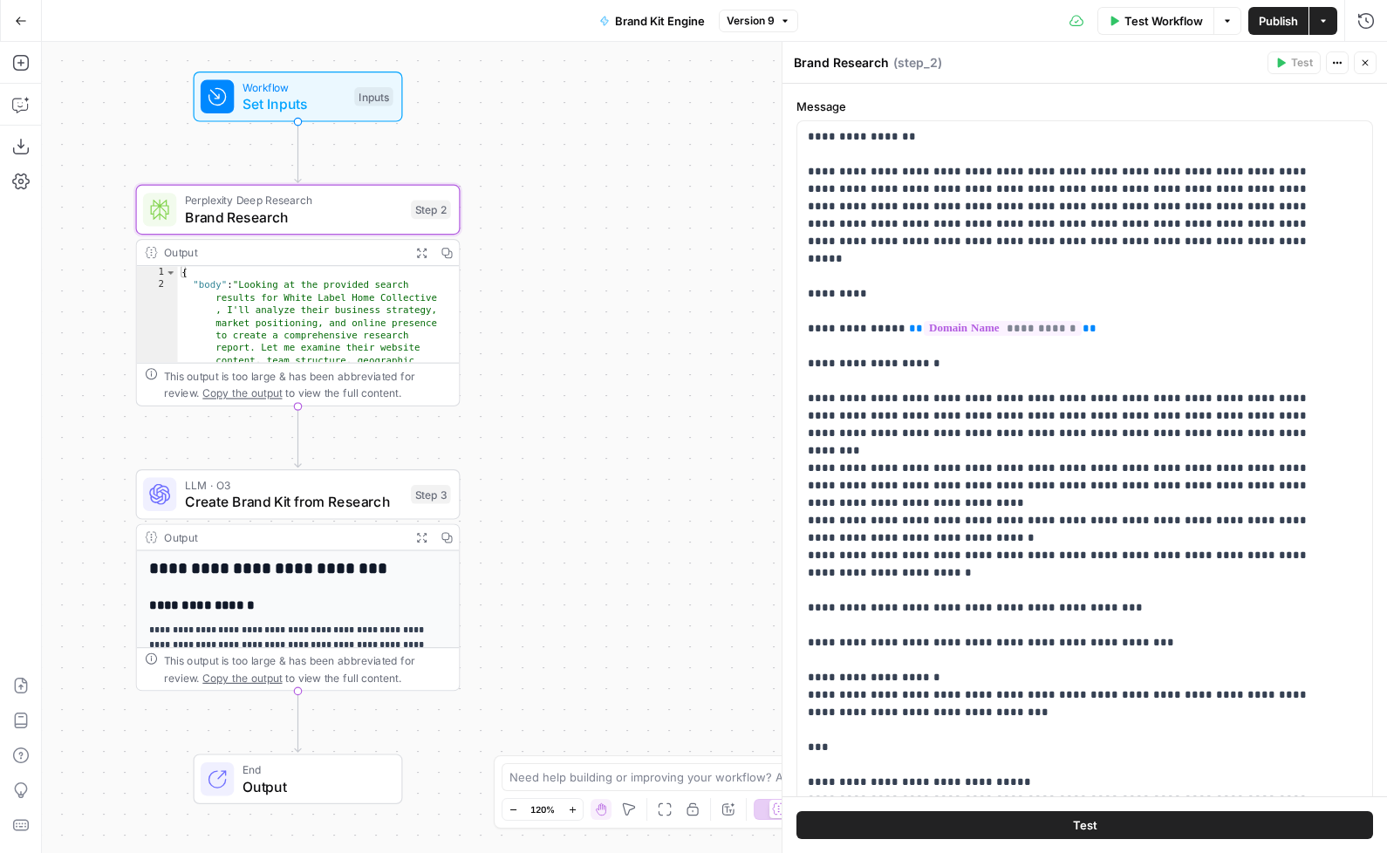
drag, startPoint x: 664, startPoint y: 578, endPoint x: 55, endPoint y: 596, distance: 609.2
click at [55, 597] on div "Workflow Set Inputs Inputs Perplexity Deep Research Brand Research Step 2 Outpu…" at bounding box center [714, 447] width 1345 height 811
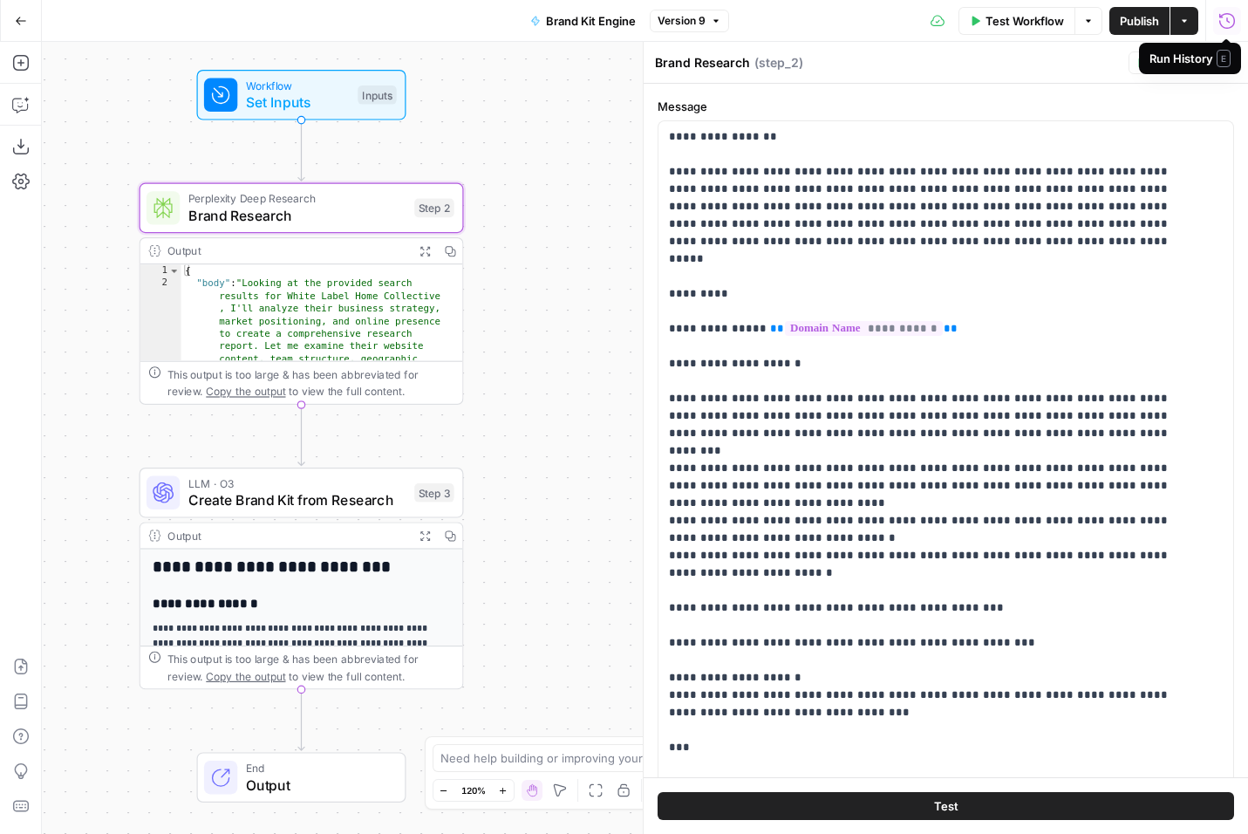
click at [1228, 25] on icon "button" at bounding box center [1227, 20] width 17 height 17
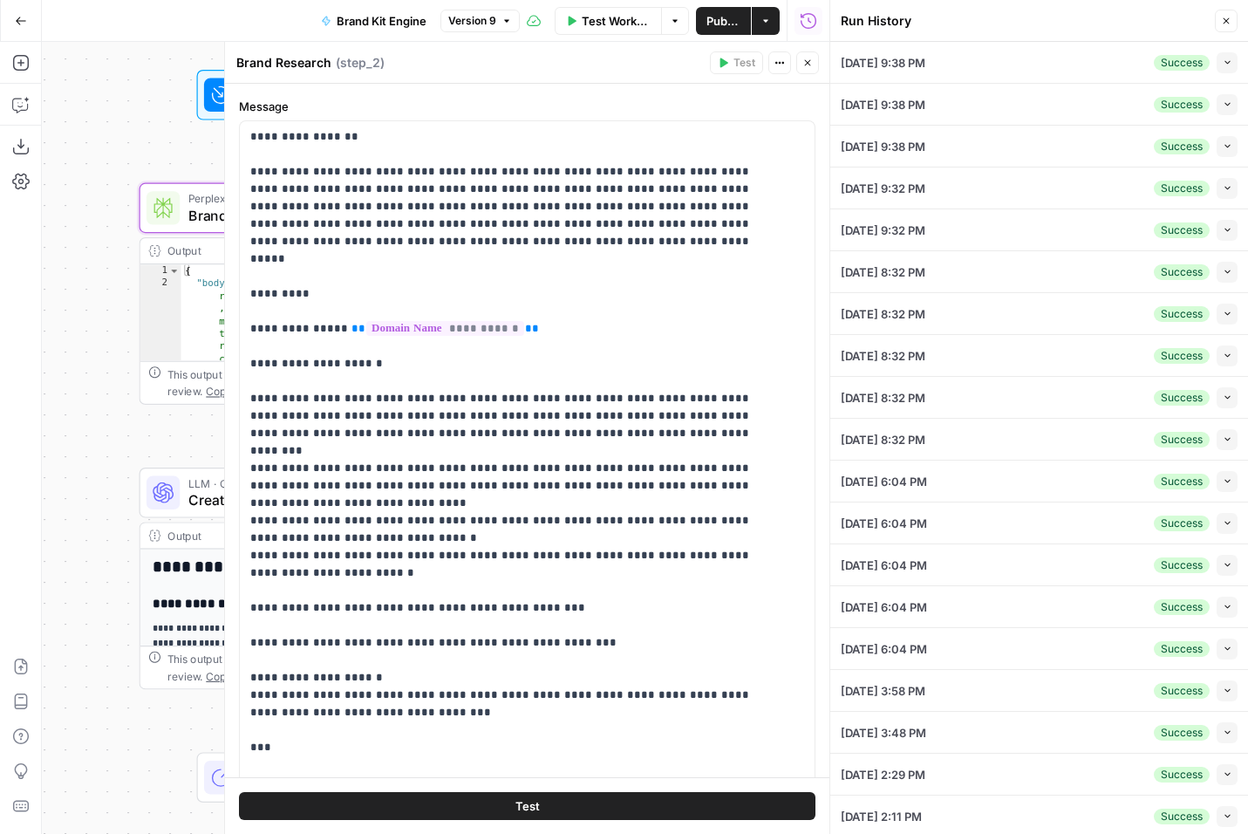
click at [1223, 60] on icon "button" at bounding box center [1228, 63] width 10 height 10
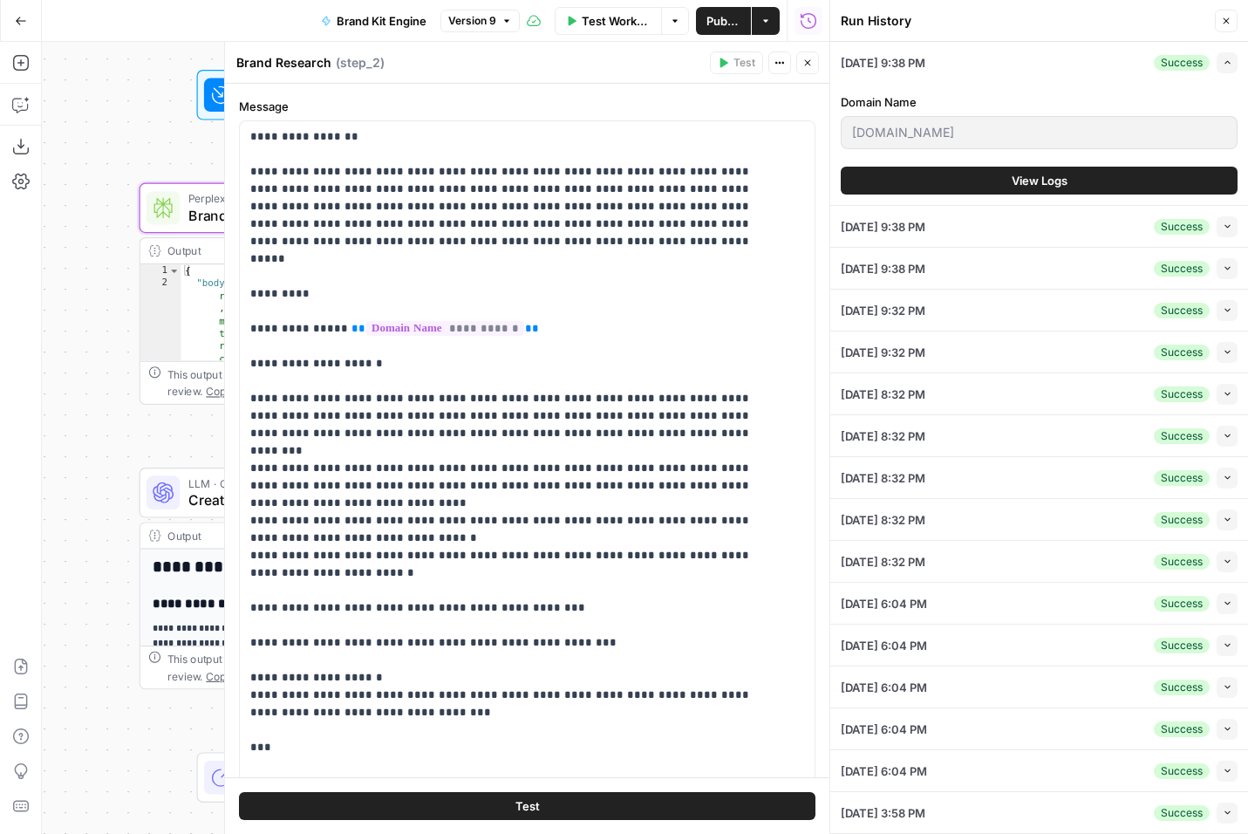
click at [1223, 60] on icon "button" at bounding box center [1228, 63] width 10 height 10
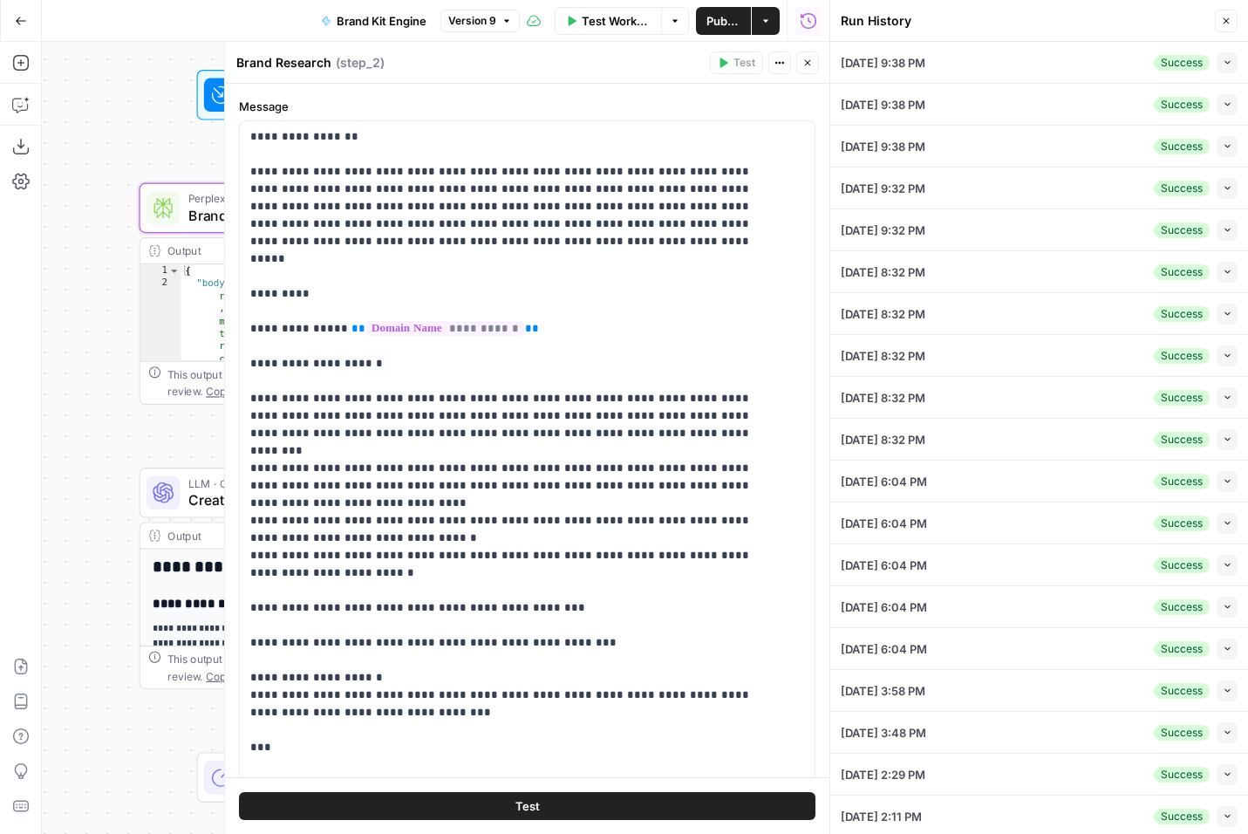
click at [1223, 63] on icon "button" at bounding box center [1228, 63] width 10 height 10
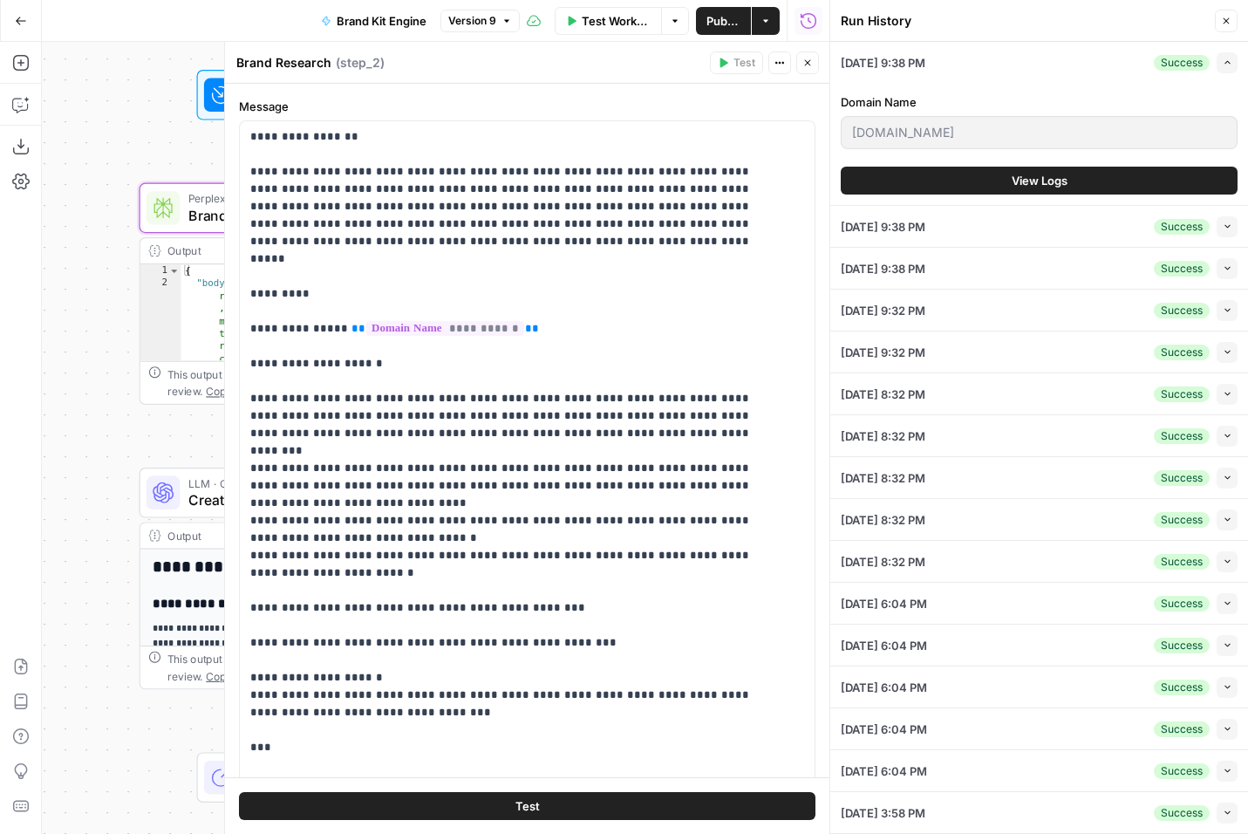
click at [1056, 179] on span "View Logs" at bounding box center [1040, 180] width 56 height 17
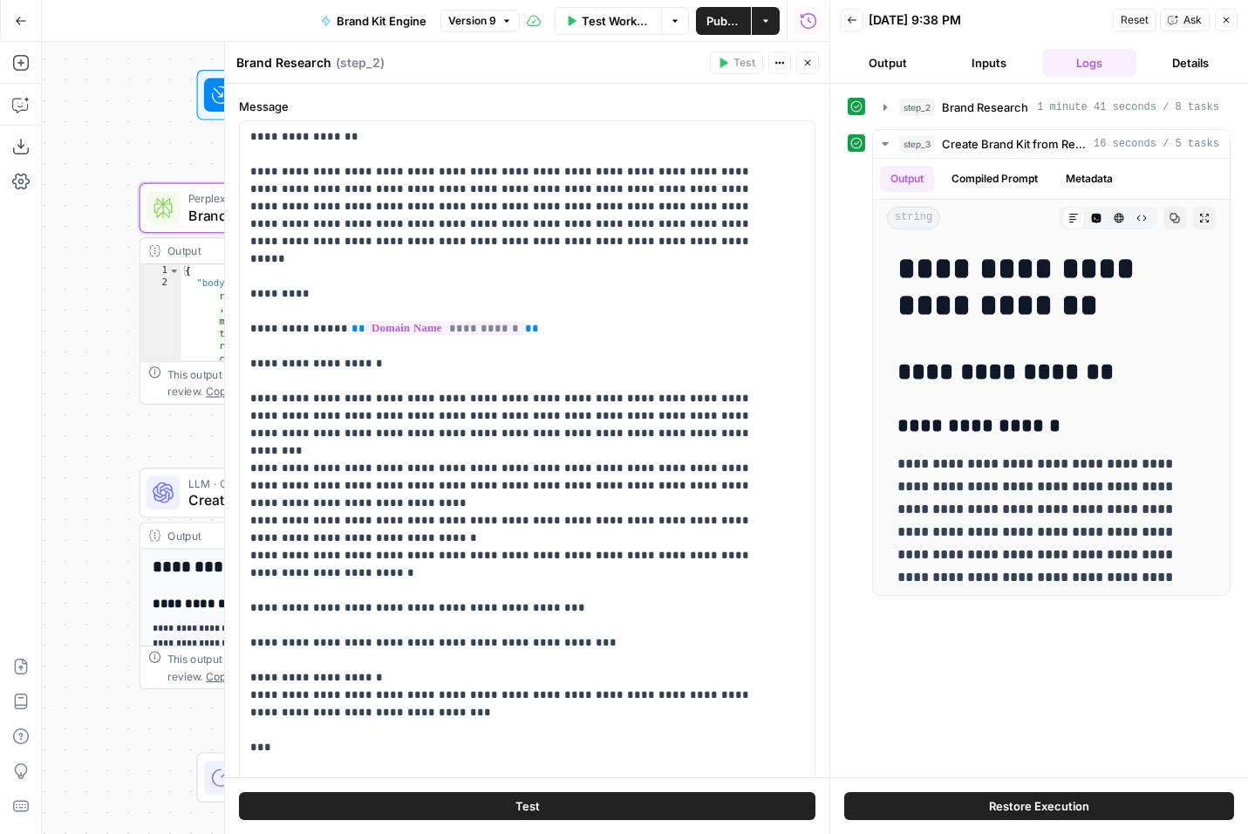
click at [1205, 59] on button "Details" at bounding box center [1191, 63] width 94 height 28
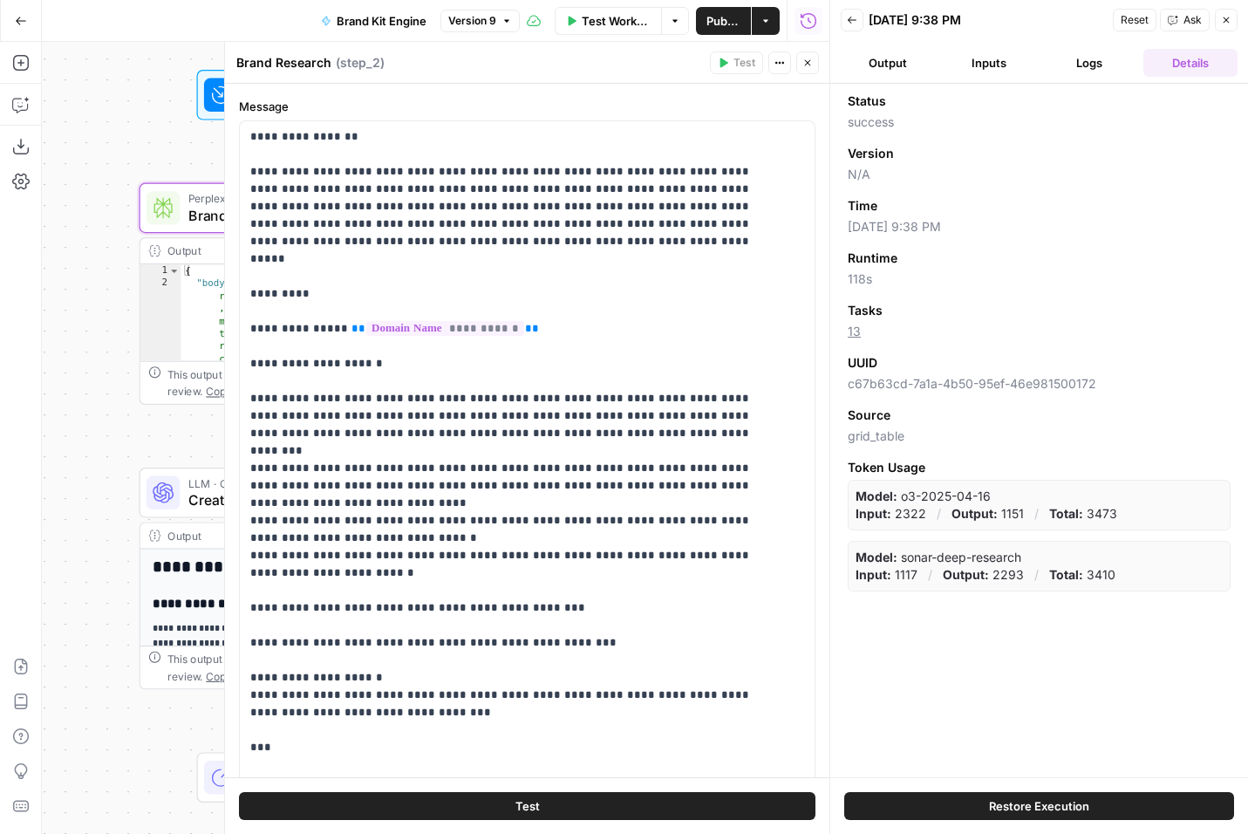
click at [1225, 20] on icon "button" at bounding box center [1227, 20] width 6 height 6
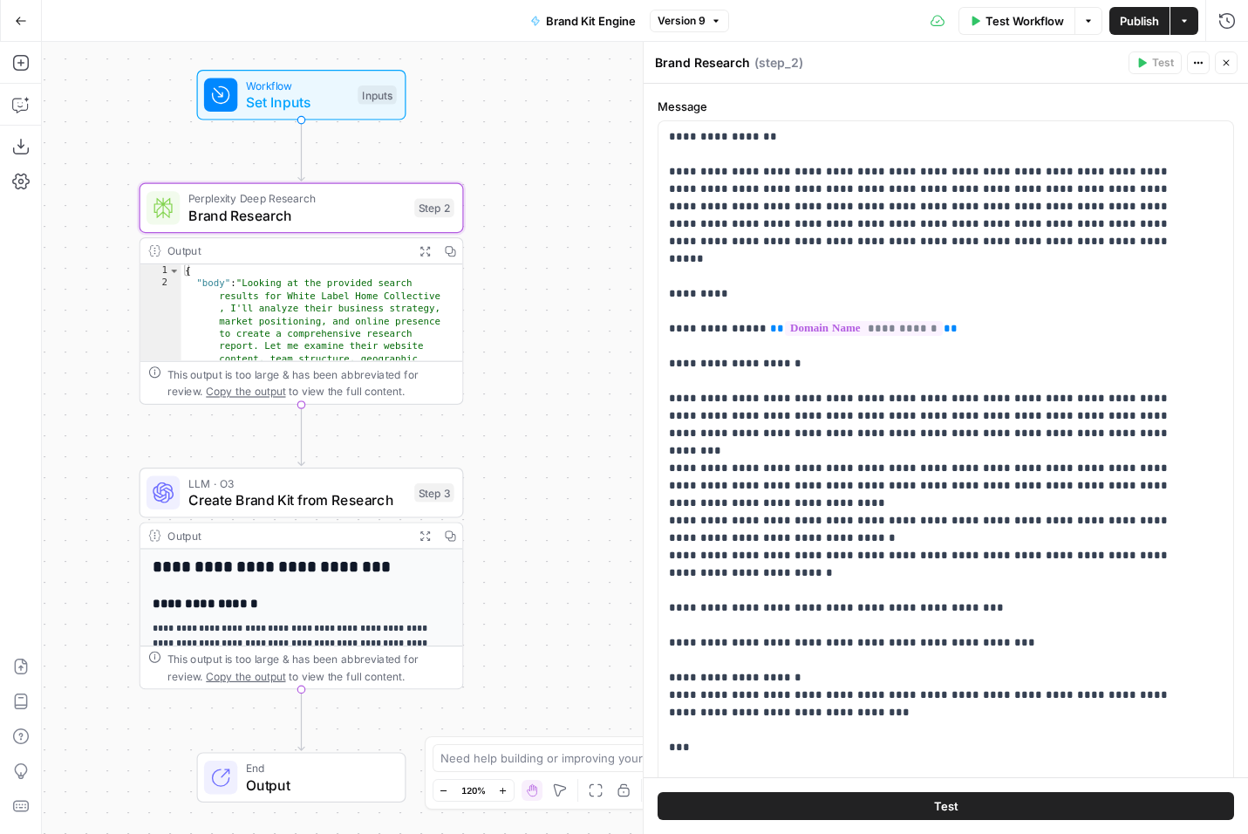
click at [18, 24] on icon "button" at bounding box center [21, 21] width 10 height 8
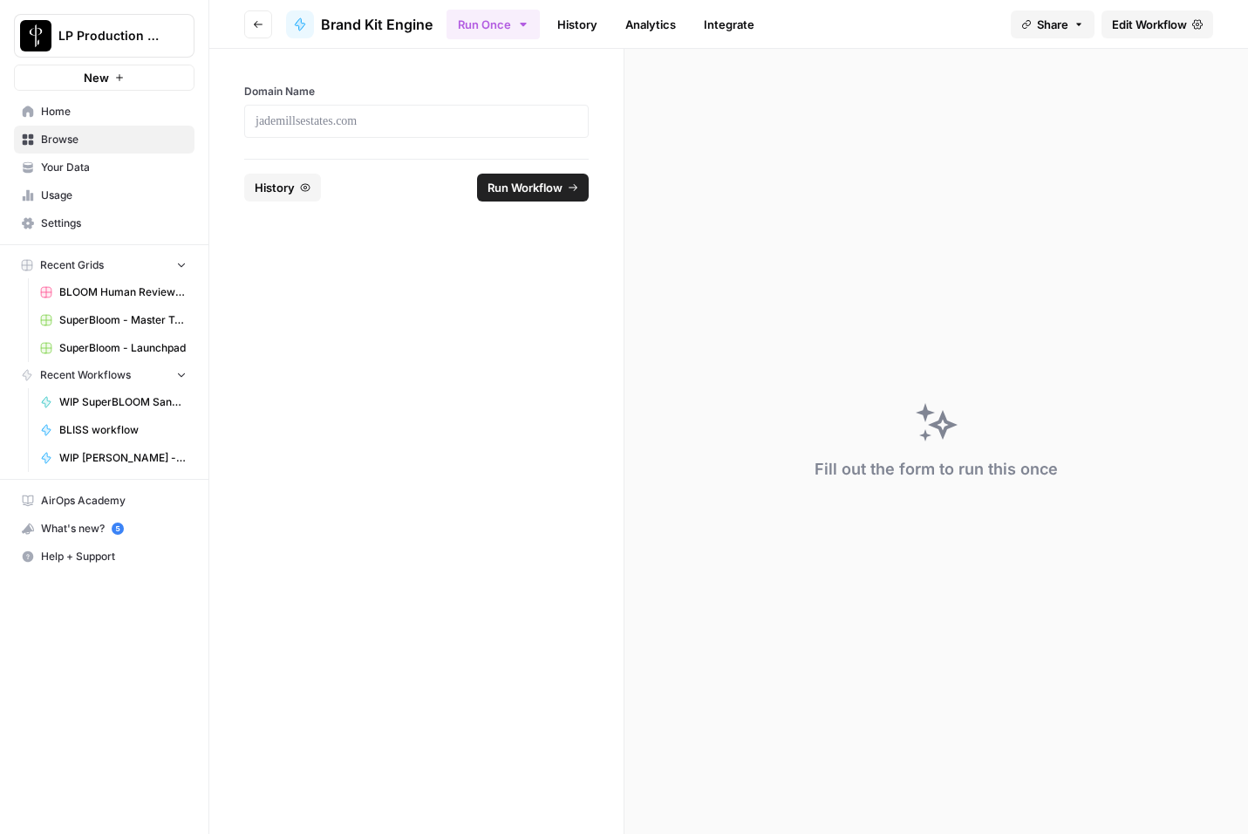
click at [300, 192] on icon "button" at bounding box center [305, 187] width 10 height 10
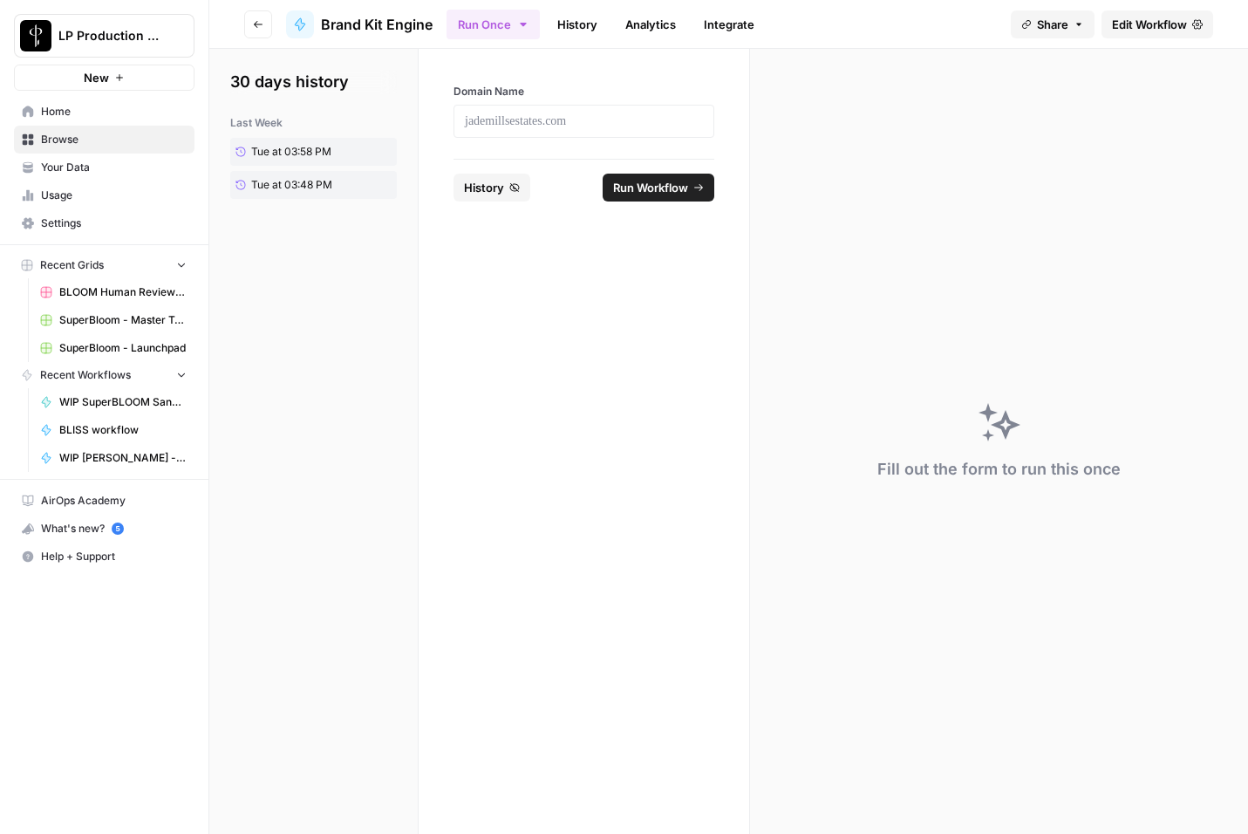
click at [491, 194] on span "History" at bounding box center [484, 187] width 40 height 17
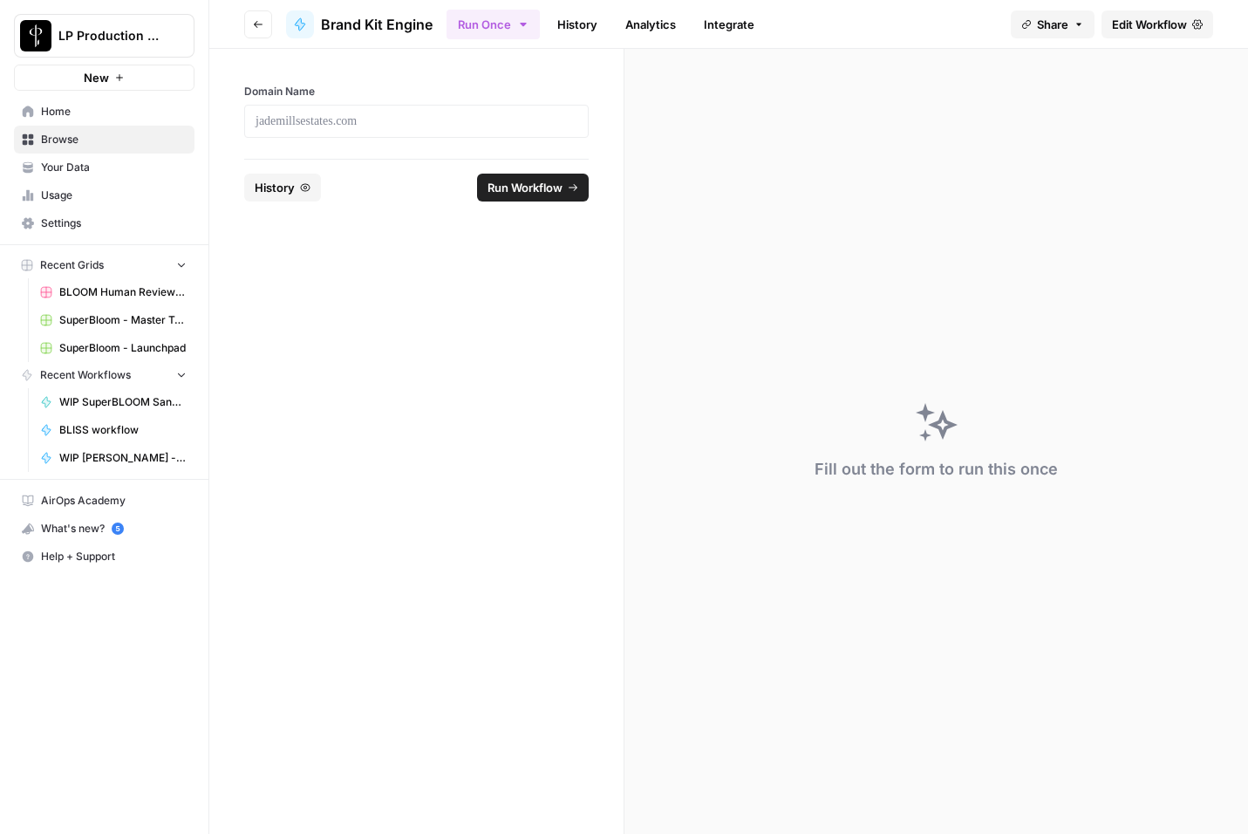
click at [578, 22] on link "History" at bounding box center [577, 24] width 61 height 28
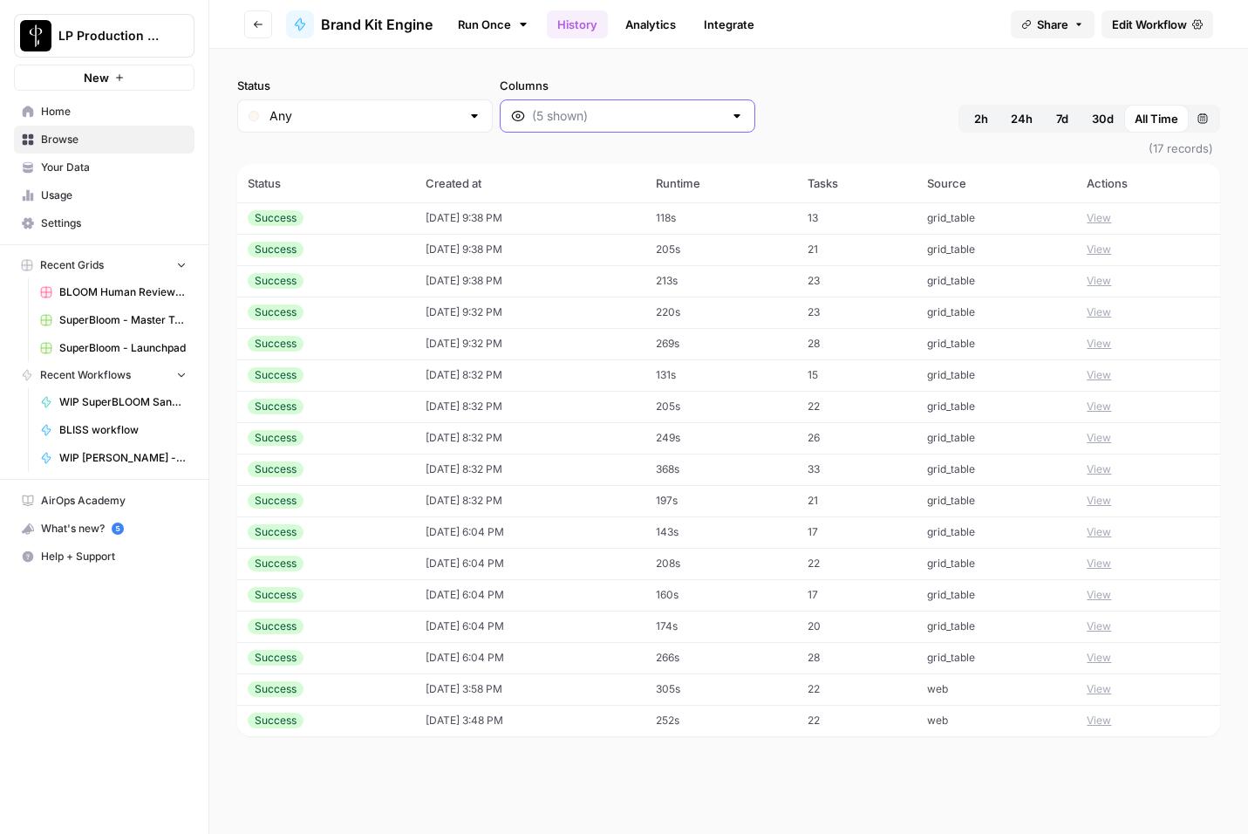
click at [599, 112] on input "Columns" at bounding box center [627, 115] width 191 height 17
